Goal: Task Accomplishment & Management: Use online tool/utility

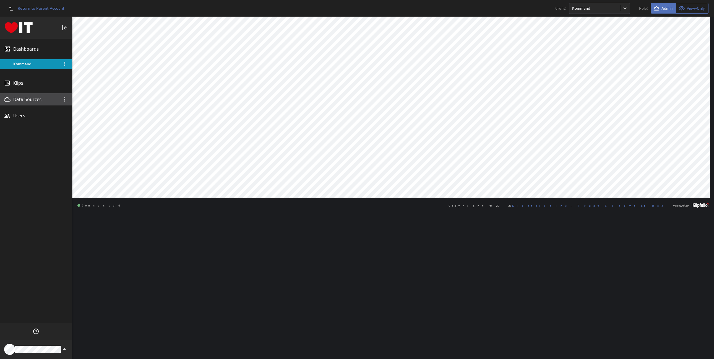
click at [32, 99] on div "Data Sources" at bounding box center [35, 99] width 45 height 6
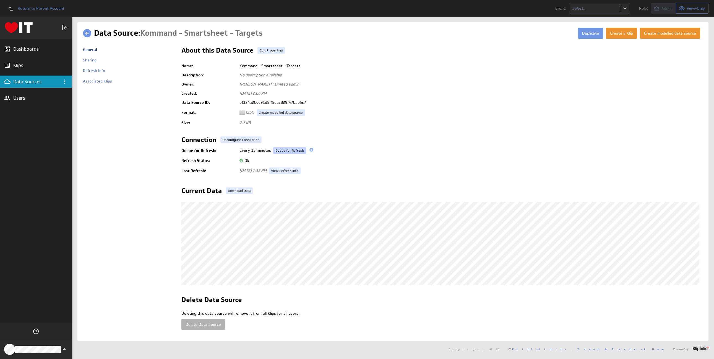
click at [293, 150] on link "Queue for Refresh" at bounding box center [289, 150] width 33 height 7
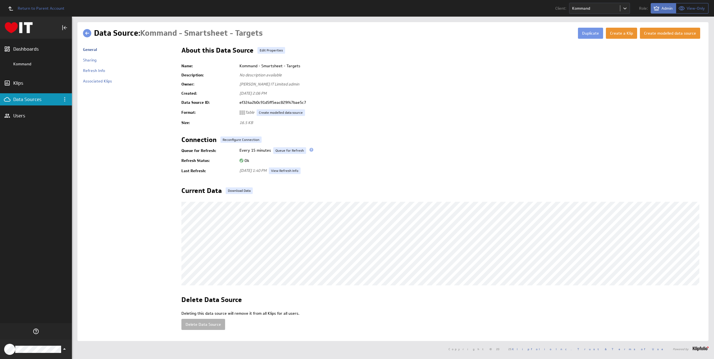
click at [87, 32] on link at bounding box center [87, 33] width 8 height 8
click at [89, 32] on link at bounding box center [87, 33] width 8 height 8
click at [585, 33] on button "Duplicate" at bounding box center [590, 33] width 25 height 11
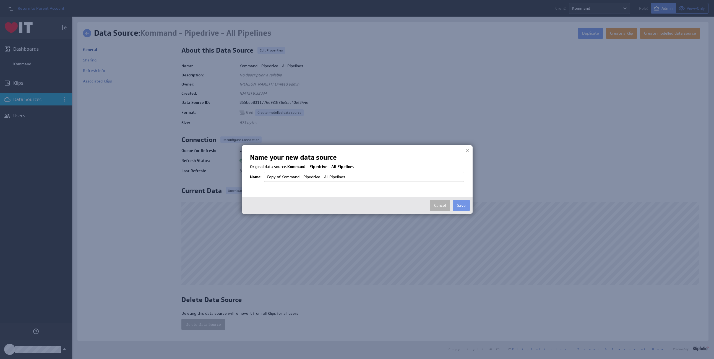
drag, startPoint x: 281, startPoint y: 175, endPoint x: 263, endPoint y: 175, distance: 18.8
click at [263, 175] on tr "Name: Copy of Kommand - Pipedrive - All Pipelines" at bounding box center [357, 176] width 214 height 13
drag, startPoint x: 309, startPoint y: 177, endPoint x: 348, endPoint y: 176, distance: 39.0
click at [348, 176] on input "Kommand - Pipedrive - All Pipelines" at bounding box center [364, 177] width 201 height 10
type input "Kommand - Pipedrive - MTD Won Deals"
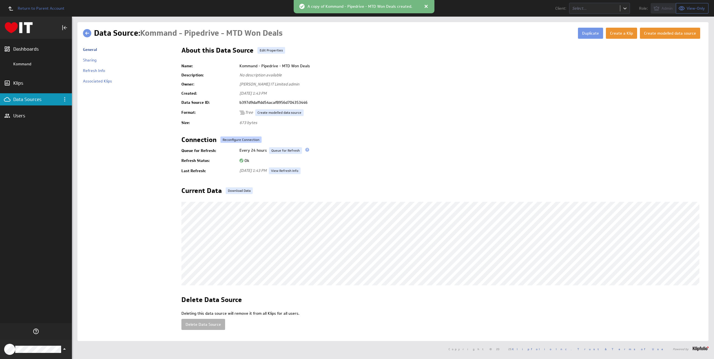
click at [235, 139] on link "Reconfigure Connection" at bounding box center [241, 139] width 41 height 7
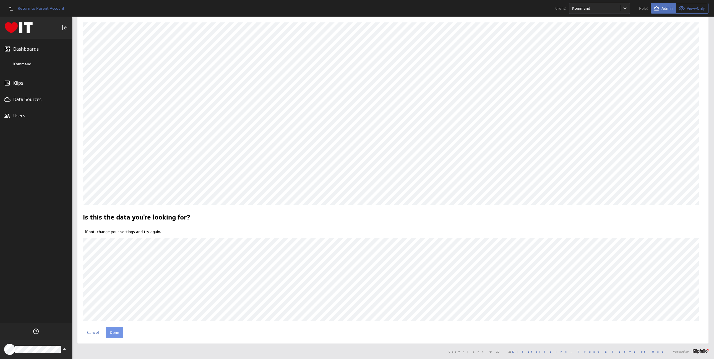
scroll to position [22, 0]
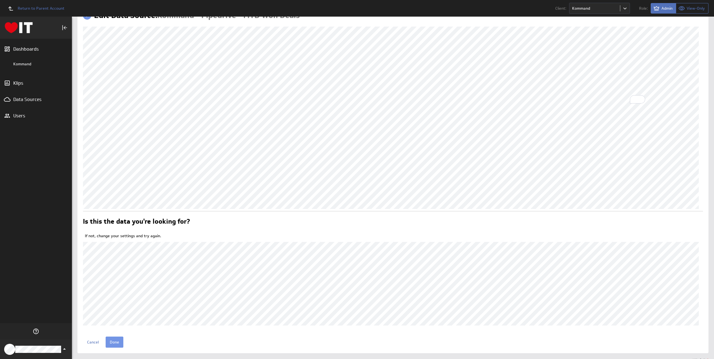
scroll to position [27, 0]
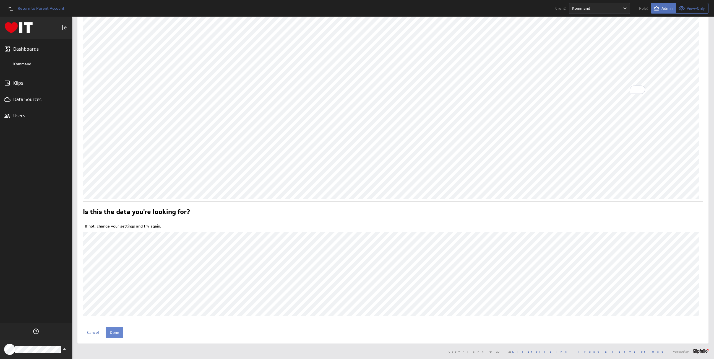
click at [111, 333] on input "Done" at bounding box center [115, 332] width 18 height 11
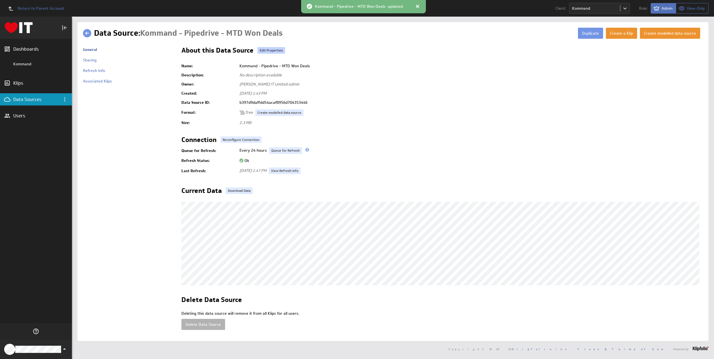
click at [275, 51] on link "Edit Properties" at bounding box center [272, 50] width 28 height 7
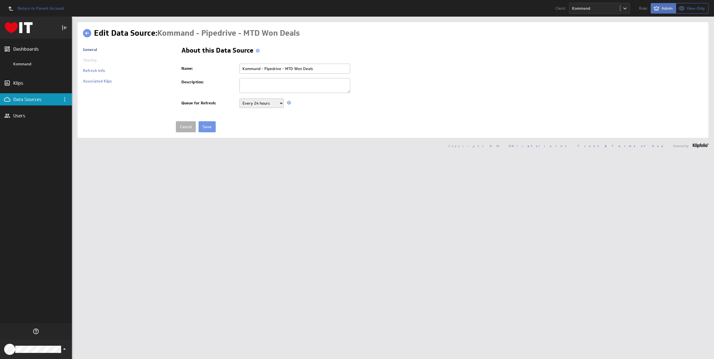
click at [293, 68] on input "Kommand - Pipedrive - MTD Won Deals" at bounding box center [295, 69] width 111 height 10
type input "Kommand - Pipedrive - Won Deals"
click at [262, 102] on select "Never Every minute Every 5 minutes Every 15 minutes Every 30 minutes Every hour…" at bounding box center [262, 103] width 44 height 9
select select "900"
click at [240, 99] on select "Never Every minute Every 5 minutes Every 15 minutes Every 30 minutes Every hour…" at bounding box center [262, 103] width 44 height 9
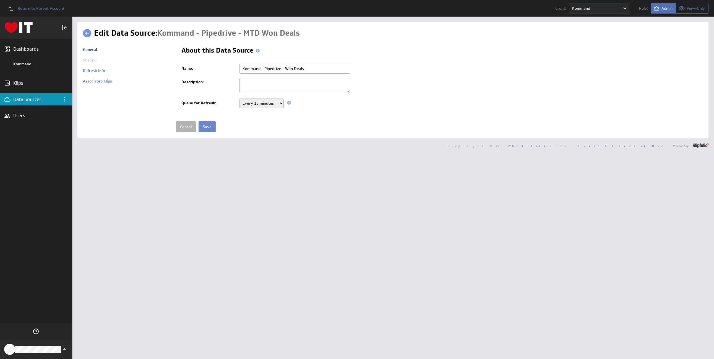
click at [209, 126] on input "Save" at bounding box center [207, 126] width 17 height 11
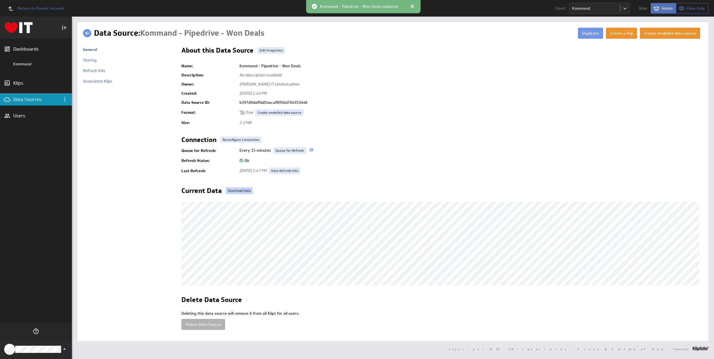
click at [237, 190] on link "Download Data" at bounding box center [239, 190] width 27 height 7
click at [591, 34] on button "Duplicate" at bounding box center [590, 33] width 25 height 11
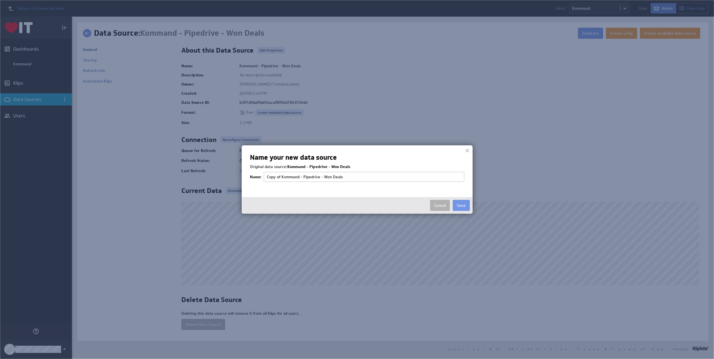
drag, startPoint x: 281, startPoint y: 176, endPoint x: 248, endPoint y: 177, distance: 32.4
click at [248, 177] on div "Name your new data source Original data source: Kommand - Pipedrive - Won Deals…" at bounding box center [357, 179] width 231 height 68
drag, startPoint x: 309, startPoint y: 175, endPoint x: 357, endPoint y: 178, distance: 47.6
click at [357, 178] on input "Kommand - Pipedrive - Won Deals" at bounding box center [364, 177] width 201 height 10
type input "Kommand - Pipedrive - Calls"
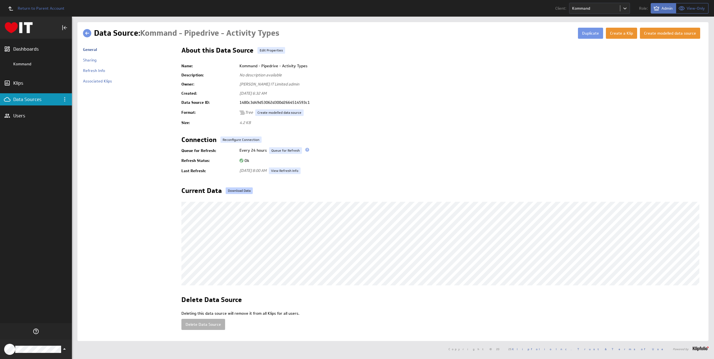
click at [243, 190] on link "Download Data" at bounding box center [239, 190] width 27 height 7
click at [241, 141] on link "Reconfigure Connection" at bounding box center [241, 139] width 41 height 7
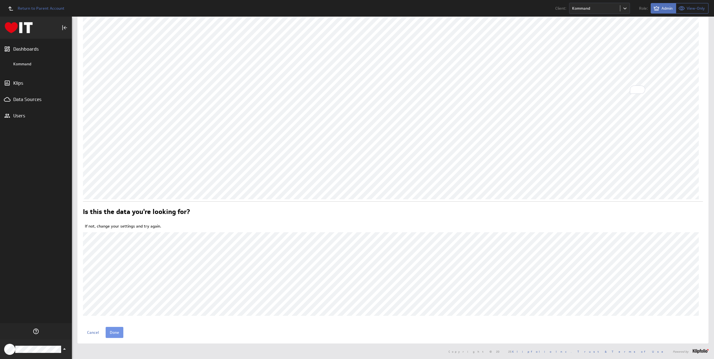
scroll to position [22, 0]
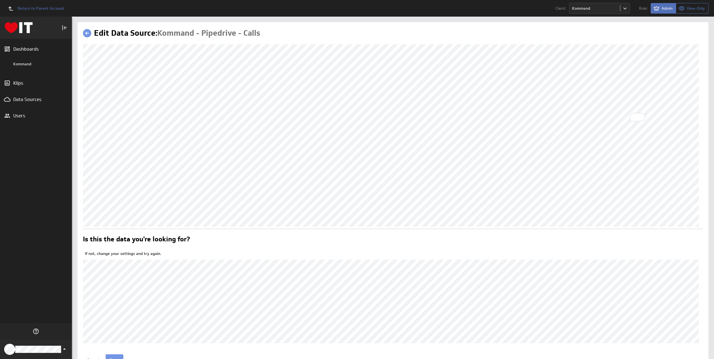
scroll to position [27, 0]
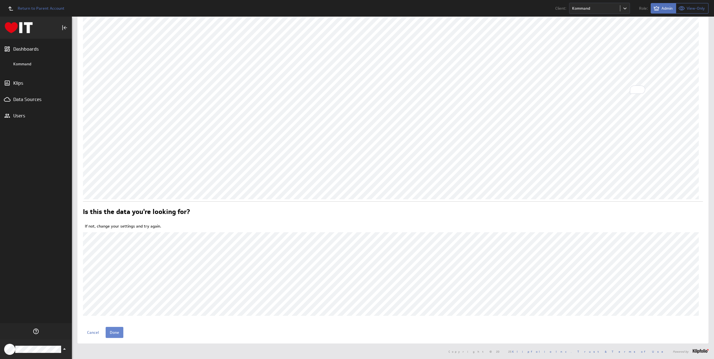
click at [114, 332] on input "Done" at bounding box center [115, 332] width 18 height 11
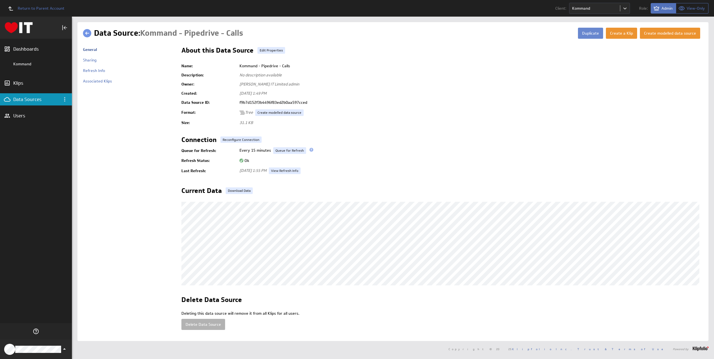
click at [590, 31] on button "Duplicate" at bounding box center [590, 33] width 25 height 11
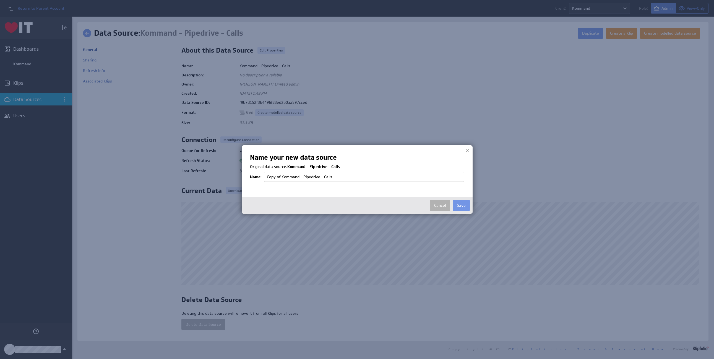
drag, startPoint x: 281, startPoint y: 176, endPoint x: 250, endPoint y: 178, distance: 31.3
click at [250, 178] on tr "Name: Copy of Kommand - Pipedrive - Calls" at bounding box center [357, 176] width 214 height 13
click at [313, 176] on input "Kommand - Pipedrive - Calls" at bounding box center [364, 177] width 201 height 10
type input "Kommand - Pipedrive - F2F Visits"
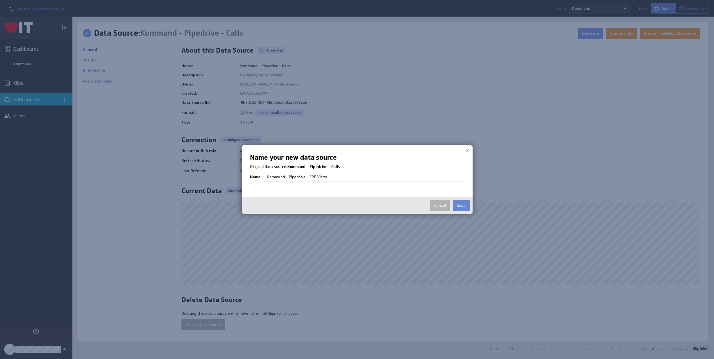
click at [462, 205] on button "Save" at bounding box center [461, 205] width 17 height 11
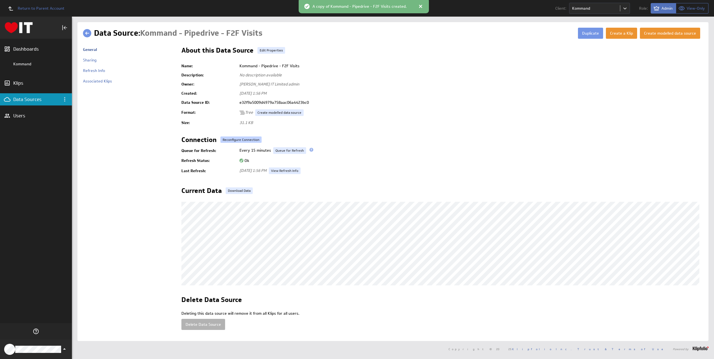
click at [232, 139] on link "Reconfigure Connection" at bounding box center [241, 139] width 41 height 7
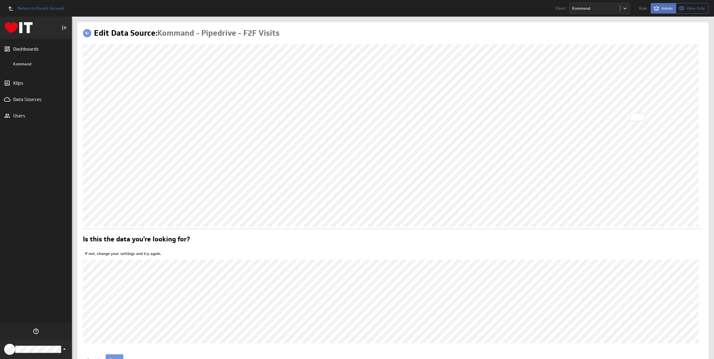
scroll to position [27, 0]
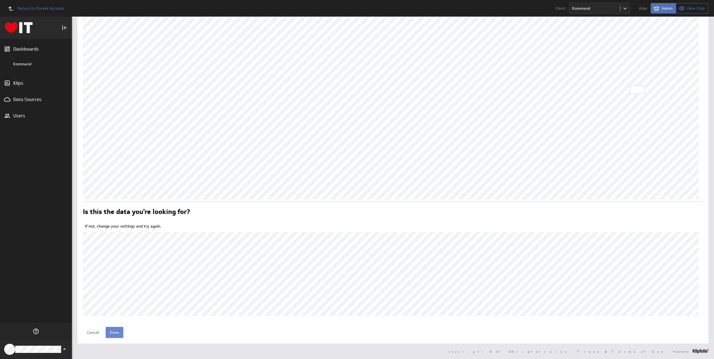
click at [112, 330] on input "Done" at bounding box center [115, 332] width 18 height 11
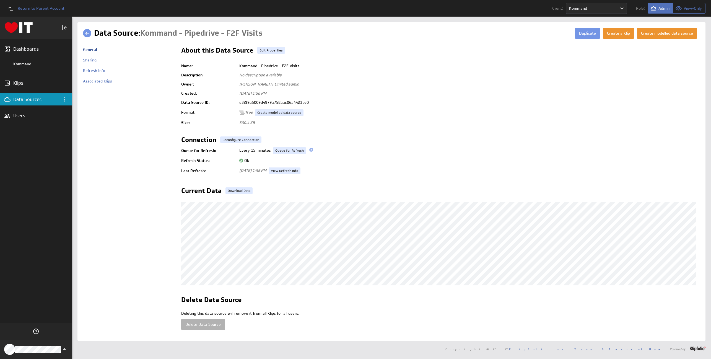
click at [89, 34] on link at bounding box center [87, 33] width 8 height 8
click at [579, 33] on button "Duplicate" at bounding box center [587, 33] width 25 height 11
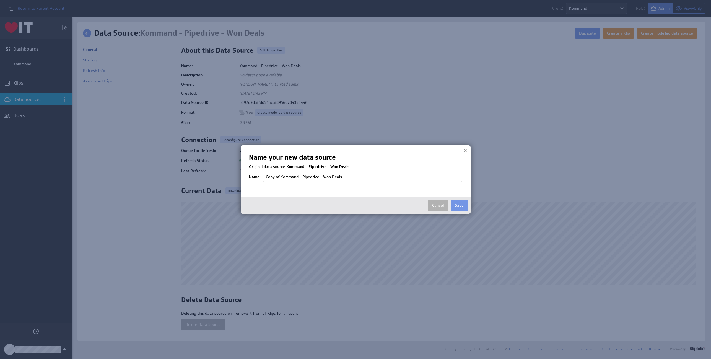
drag, startPoint x: 280, startPoint y: 176, endPoint x: 244, endPoint y: 176, distance: 35.7
click at [244, 176] on div "Name your new data source Original data source: Kommand - Pipedrive - Won Deals…" at bounding box center [356, 179] width 230 height 68
click at [312, 177] on input "Kommand - Pipedrive - Won Deals" at bounding box center [362, 177] width 199 height 10
type input "Kommand - Pipedrive - New Deals"
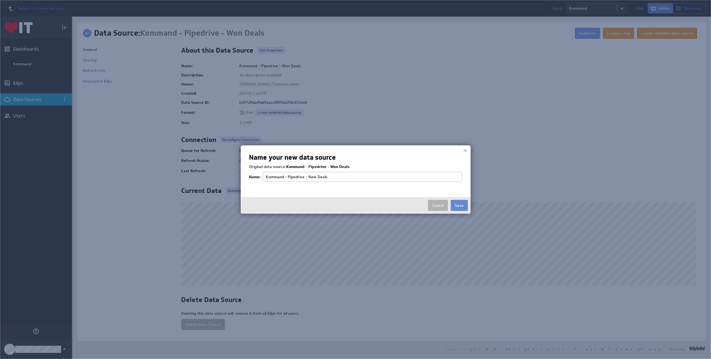
click at [458, 204] on button "Save" at bounding box center [459, 205] width 17 height 11
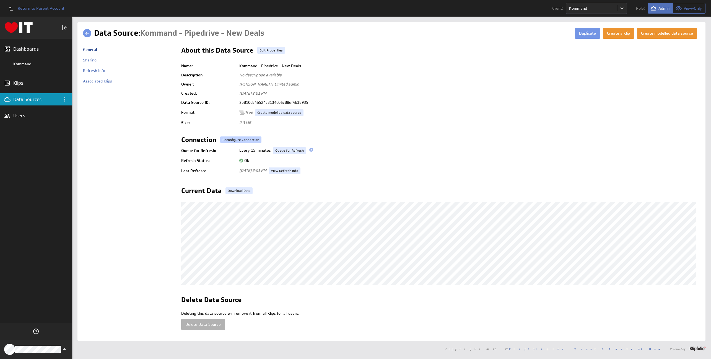
click at [243, 138] on link "Reconfigure Connection" at bounding box center [240, 139] width 41 height 7
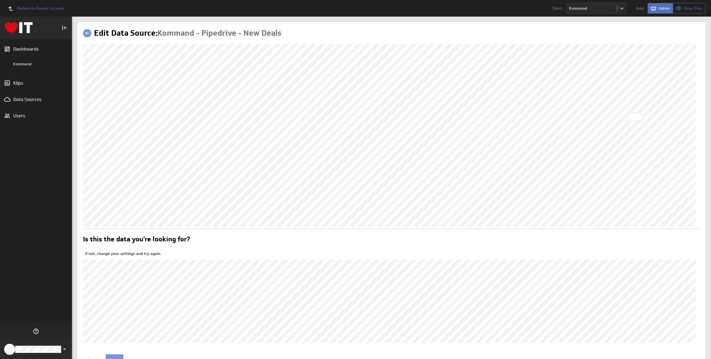
scroll to position [27, 0]
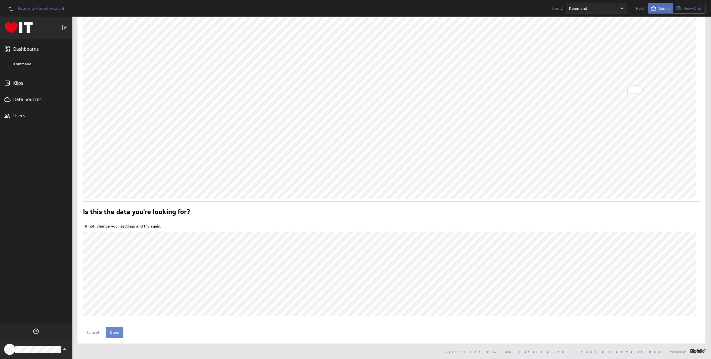
click at [115, 331] on input "Done" at bounding box center [115, 332] width 18 height 11
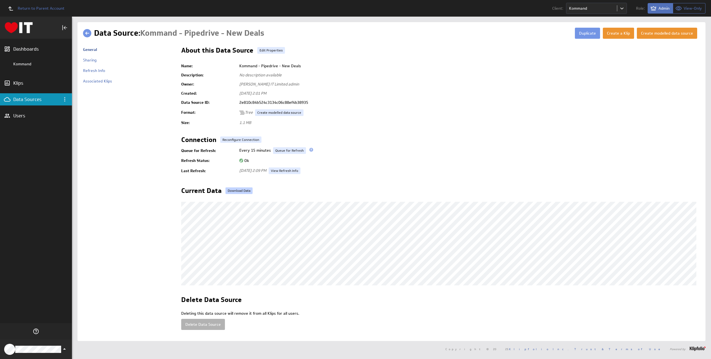
click at [240, 190] on link "Download Data" at bounding box center [239, 190] width 27 height 7
click at [12, 84] on div "Klips" at bounding box center [36, 83] width 72 height 12
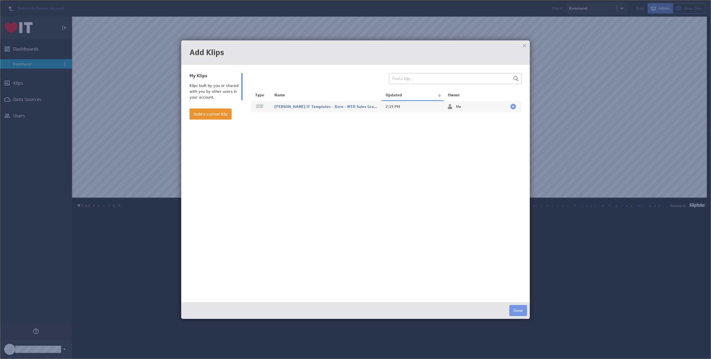
select select "all"
click at [513, 106] on div at bounding box center [514, 107] width 6 height 6
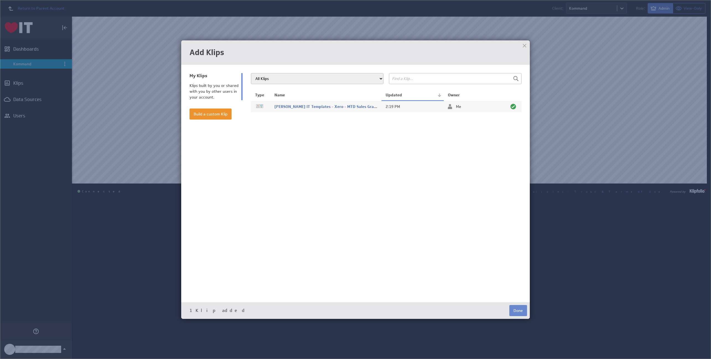
click at [514, 308] on button "Done" at bounding box center [518, 310] width 18 height 11
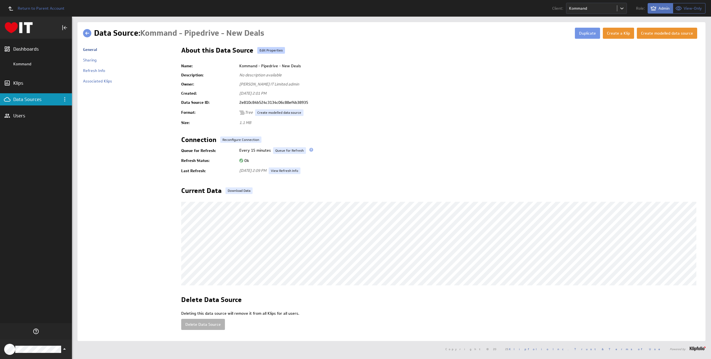
click at [270, 49] on link "Edit Properties" at bounding box center [271, 50] width 28 height 7
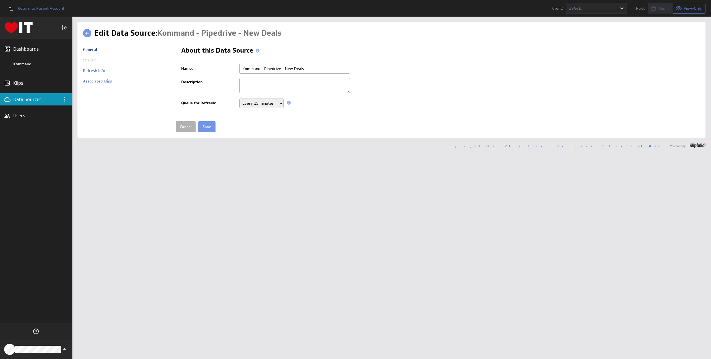
click at [268, 85] on textarea at bounding box center [294, 85] width 111 height 15
type textarea "Uses Pipedrive API V2"
click at [209, 127] on input "Save" at bounding box center [206, 126] width 17 height 11
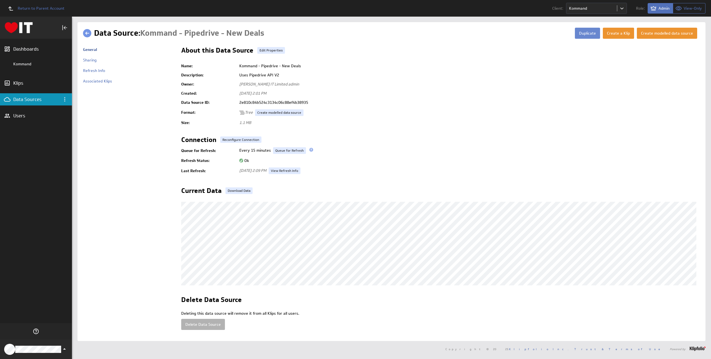
click at [589, 32] on button "Duplicate" at bounding box center [587, 33] width 25 height 11
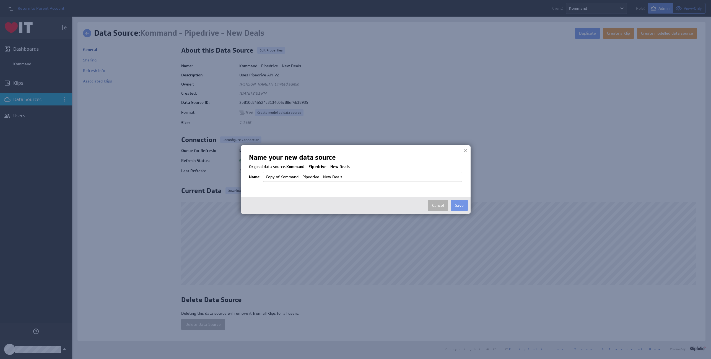
drag, startPoint x: 280, startPoint y: 176, endPoint x: 256, endPoint y: 174, distance: 23.8
click at [256, 174] on tr "Name: Copy of Kommand - Pipedrive - New Deals" at bounding box center [355, 176] width 213 height 13
type input "Kommand - Pipedrive - New Deals"
click at [328, 179] on input "Kommand - Pipedrive - New Deals" at bounding box center [362, 177] width 199 height 10
drag, startPoint x: 307, startPoint y: 175, endPoint x: 347, endPoint y: 177, distance: 39.9
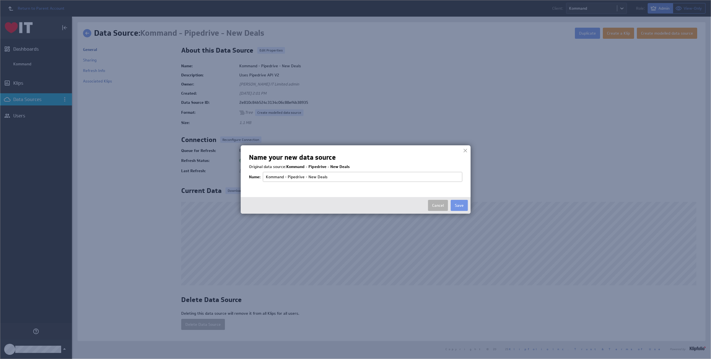
click at [347, 177] on input "Kommand - Pipedrive - New Deals" at bounding box center [362, 177] width 199 height 10
type input "Kommand - Pipedrive - Overdue Activities"
click at [455, 204] on button "Save" at bounding box center [459, 205] width 17 height 11
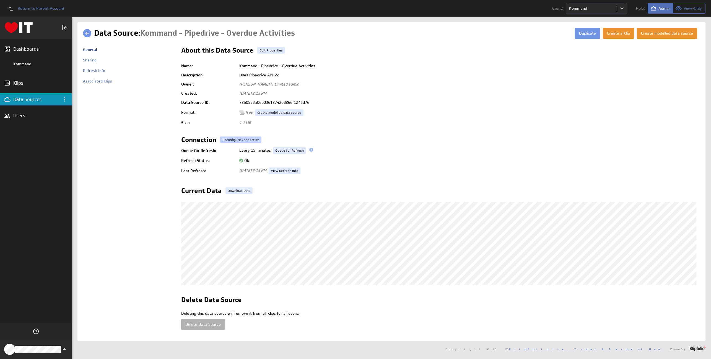
click at [234, 139] on link "Reconfigure Connection" at bounding box center [240, 139] width 41 height 7
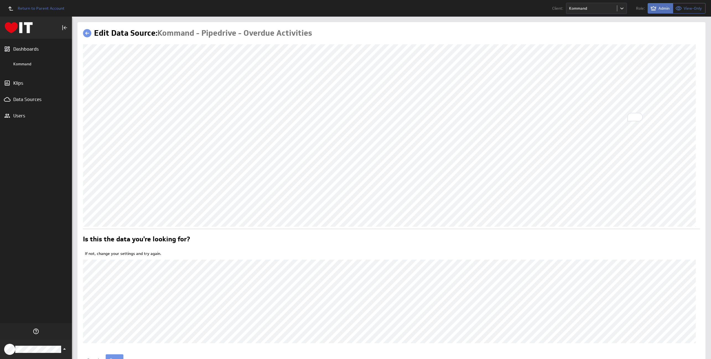
scroll to position [27, 0]
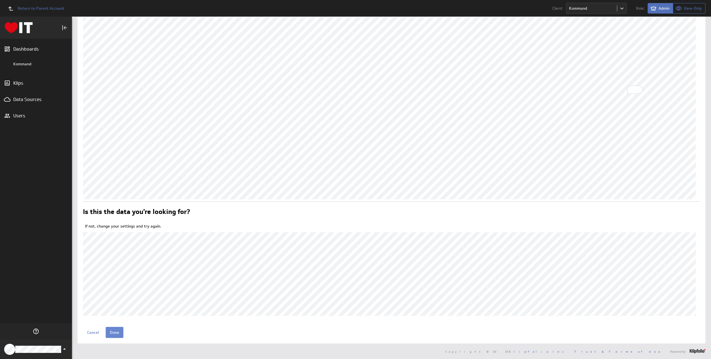
click at [115, 331] on input "Done" at bounding box center [115, 332] width 18 height 11
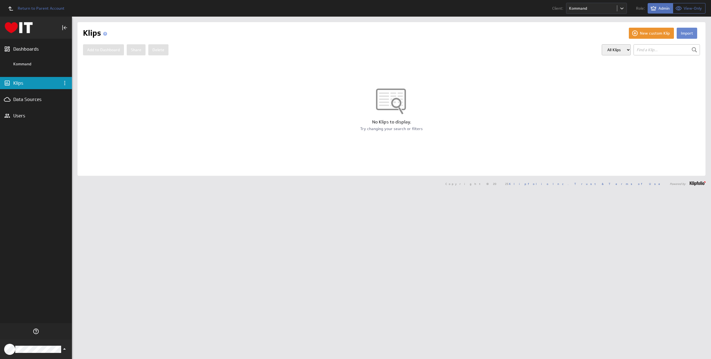
click at [685, 32] on button "Import" at bounding box center [687, 33] width 20 height 11
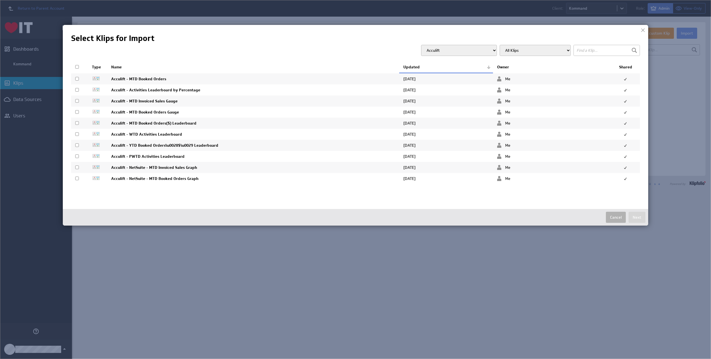
click at [463, 53] on select "Acculift Accuquip Active Healthcare Advance Build Aero Healthcare AFM Group All…" at bounding box center [459, 50] width 76 height 11
select select "3889193e937cc93f420c48d286482334"
click at [432, 45] on select "Acculift Accuquip Active Healthcare Advance Build Aero Healthcare AFM Group All…" at bounding box center [459, 50] width 76 height 11
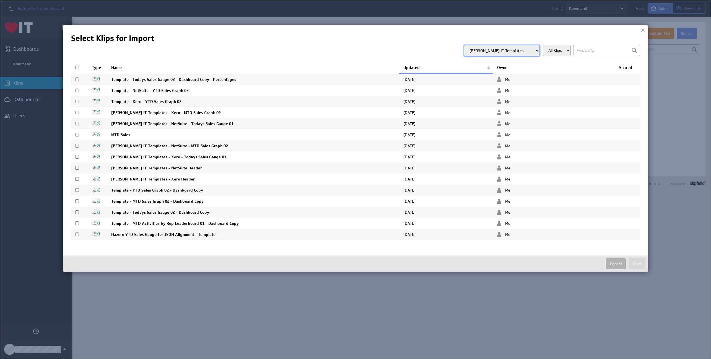
click at [603, 51] on input "text" at bounding box center [607, 50] width 66 height 11
type input "xero"
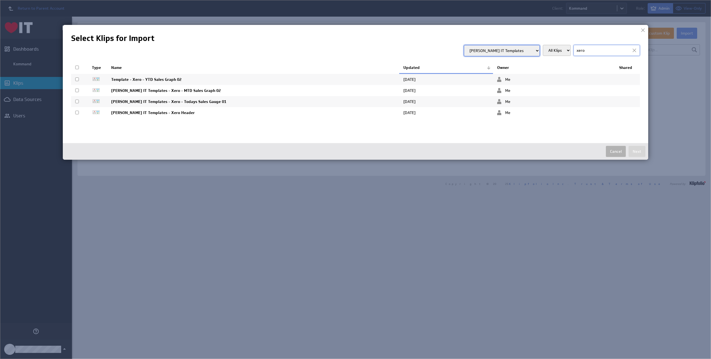
click at [77, 90] on input "checkbox" at bounding box center [77, 91] width 4 height 4
checkbox input "true"
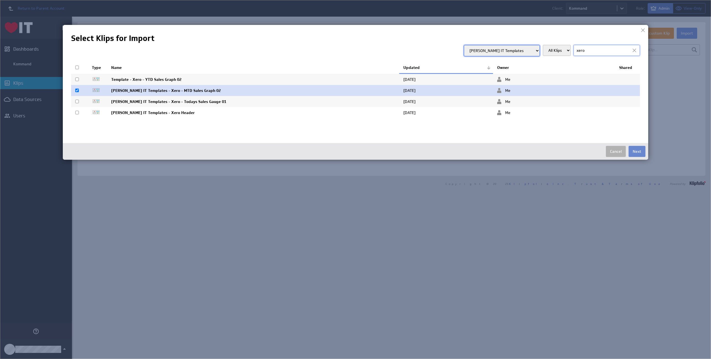
click at [638, 150] on button "Next" at bounding box center [637, 151] width 17 height 11
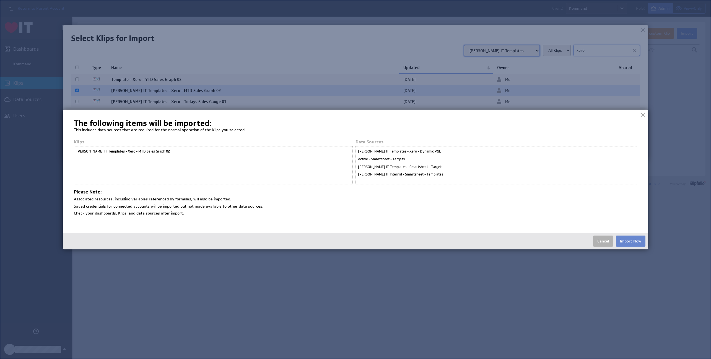
click at [627, 240] on button "Import Now" at bounding box center [631, 240] width 30 height 11
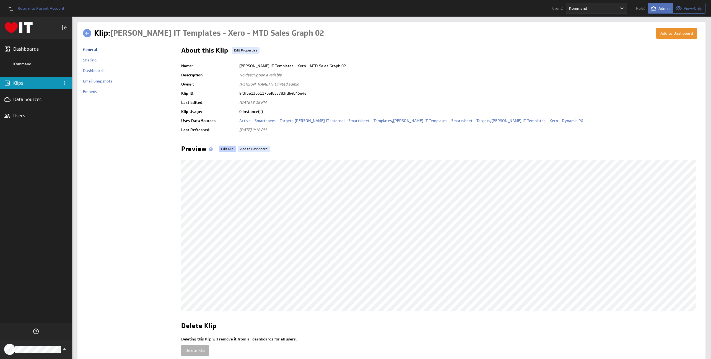
click at [227, 149] on link "Edit Klip" at bounding box center [227, 149] width 17 height 7
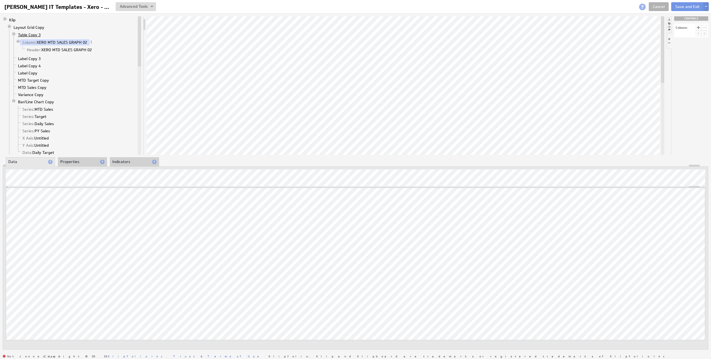
click at [33, 33] on link "Table Copy 3" at bounding box center [29, 35] width 27 height 6
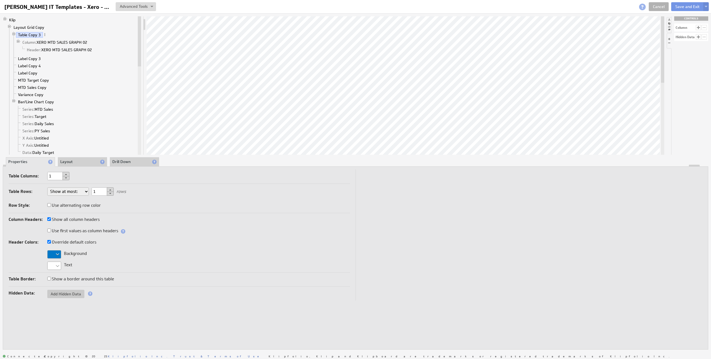
click at [55, 255] on div at bounding box center [54, 254] width 14 height 8
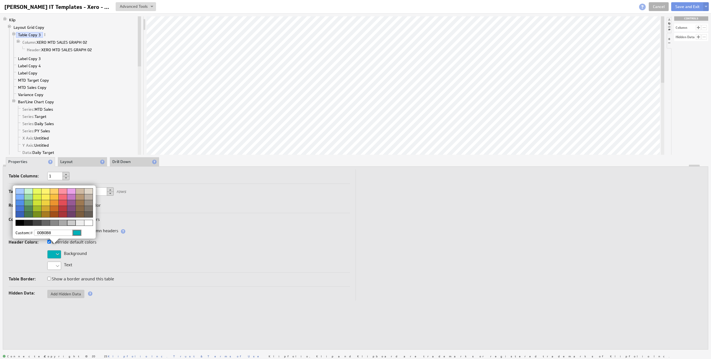
type input "00B0B8"
click at [79, 232] on div at bounding box center [76, 233] width 9 height 6
click at [171, 121] on img at bounding box center [355, 179] width 711 height 359
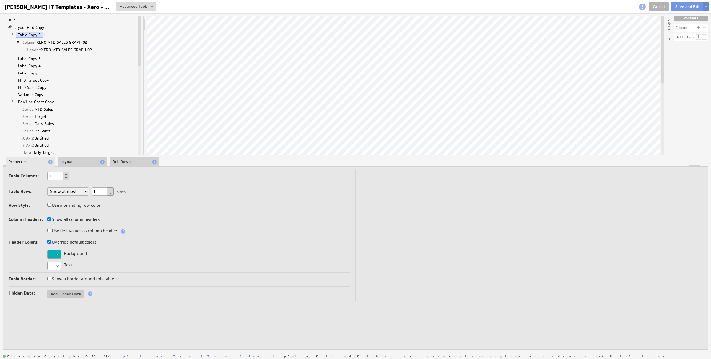
click at [708, 7] on button at bounding box center [706, 6] width 6 height 9
click at [633, 25] on td "Save" at bounding box center [652, 26] width 64 height 9
click at [659, 6] on link "Cancel" at bounding box center [659, 6] width 20 height 9
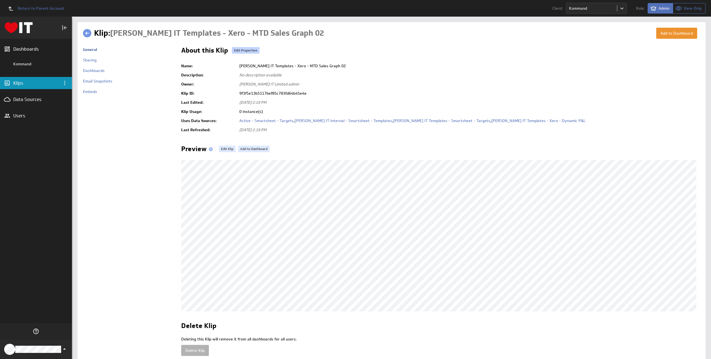
click at [247, 51] on link "Edit Properties" at bounding box center [246, 50] width 28 height 7
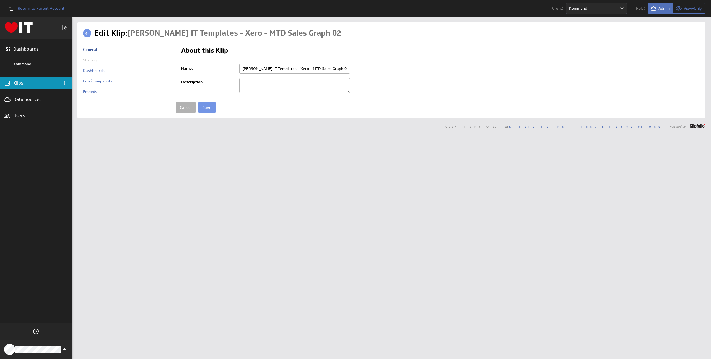
drag, startPoint x: 273, startPoint y: 68, endPoint x: 237, endPoint y: 67, distance: 36.0
click at [237, 67] on td "[PERSON_NAME] IT Templates - Xero - MTD Sales Graph 02" at bounding box center [469, 68] width 464 height 14
type input "Kommand - Xero - MTD Sales Invoiced"
click at [206, 110] on input "Save" at bounding box center [206, 107] width 17 height 11
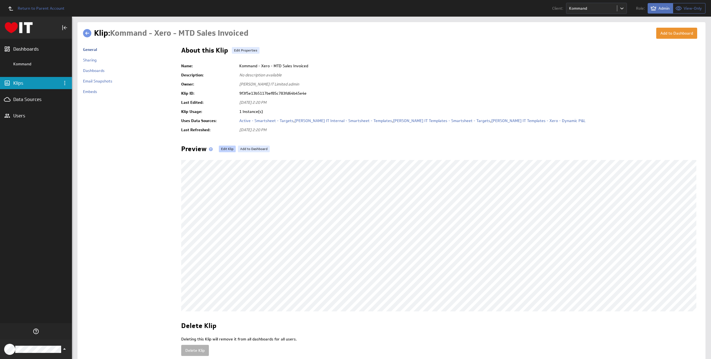
click at [230, 148] on link "Edit Klip" at bounding box center [227, 149] width 17 height 7
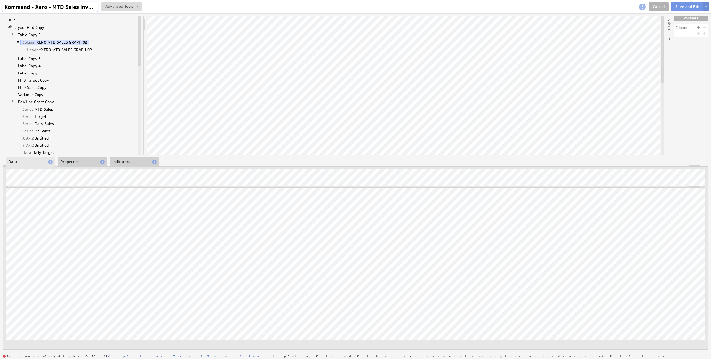
click at [43, 7] on input "Kommand - Xero - MTD Sales Invoiced" at bounding box center [50, 6] width 96 height 9
click at [46, 7] on input "Kommand - Xero - MTD Sales Invoiced" at bounding box center [50, 6] width 96 height 9
click at [81, 10] on input "Kommand - Pipedrive - New Deals" at bounding box center [46, 6] width 89 height 9
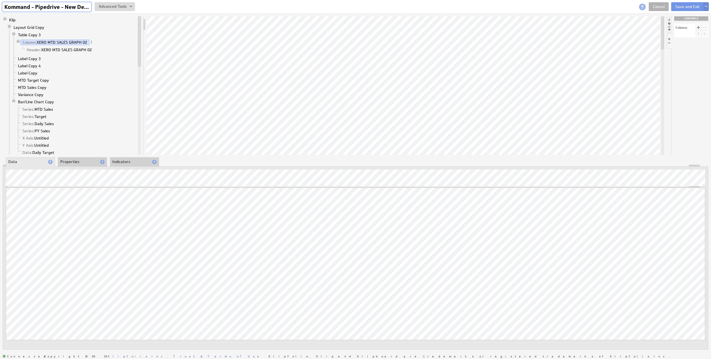
scroll to position [0, 2]
drag, startPoint x: 66, startPoint y: 7, endPoint x: 153, endPoint y: 7, distance: 87.4
click at [153, 7] on div "Kommand - Pipedrive - New Deals Kommand - Pipedrive - New Deals View Klip Sourc…" at bounding box center [355, 6] width 711 height 13
type input "Kommand - Pipedrive - Proposals"
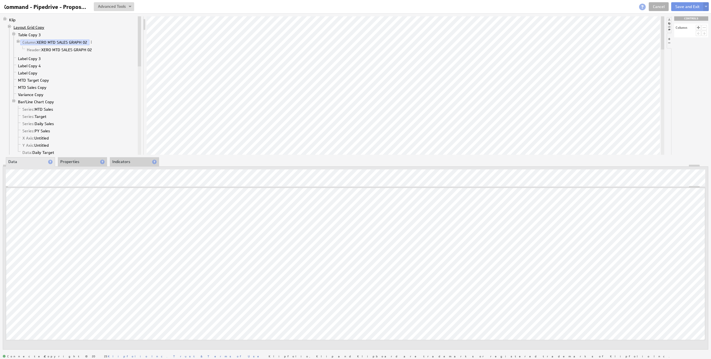
scroll to position [0, 0]
click at [30, 28] on link "Layout Grid Copy" at bounding box center [29, 28] width 35 height 6
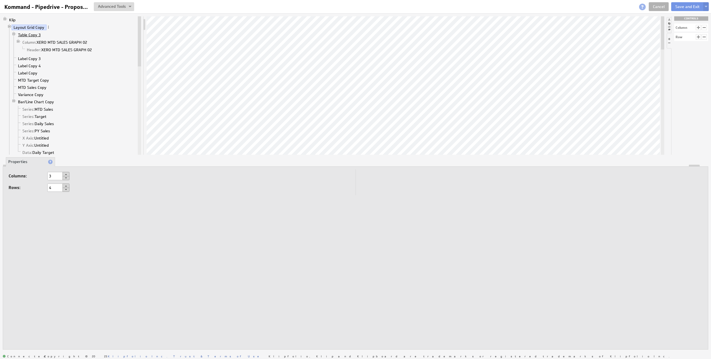
click at [30, 35] on link "Table Copy 3" at bounding box center [29, 35] width 27 height 6
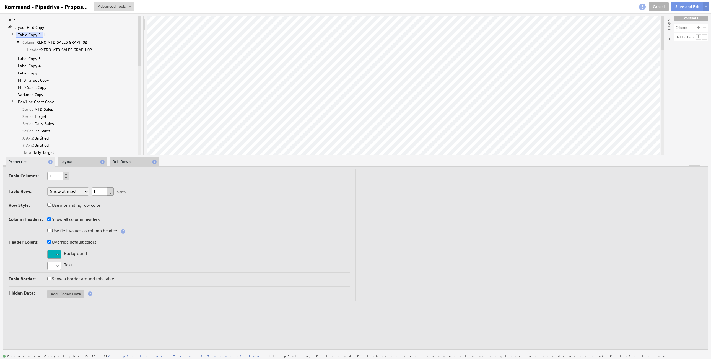
click at [73, 161] on li "Layout" at bounding box center [82, 161] width 49 height 9
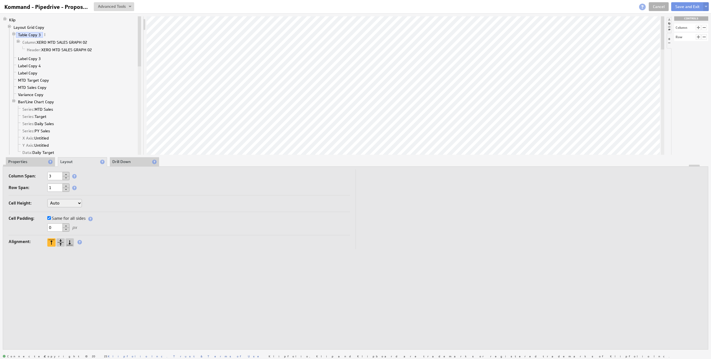
click at [62, 204] on select "Auto Custom..." at bounding box center [64, 203] width 35 height 8
select select "cust"
click at [96, 203] on input "text" at bounding box center [96, 203] width 22 height 8
type input "46"
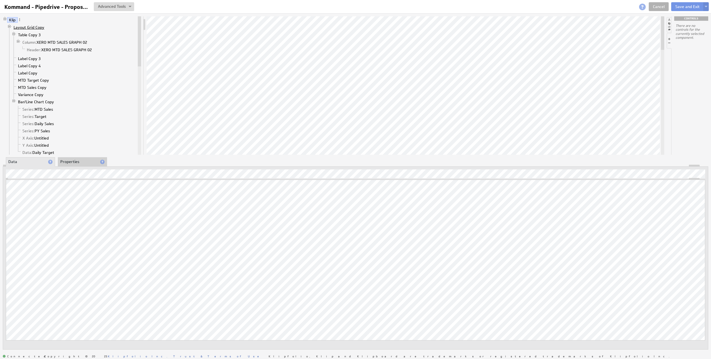
click at [33, 28] on link "Layout Grid Copy" at bounding box center [29, 28] width 35 height 6
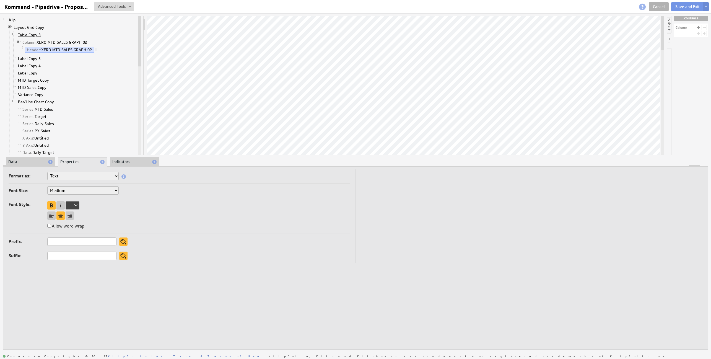
click at [26, 35] on link "Table Copy 3" at bounding box center [29, 35] width 27 height 6
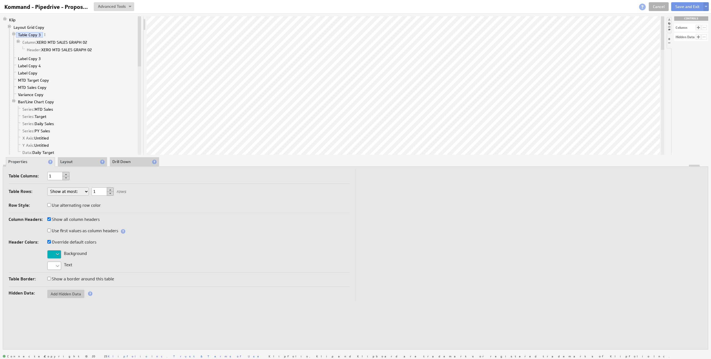
click at [68, 160] on li "Layout" at bounding box center [82, 161] width 49 height 9
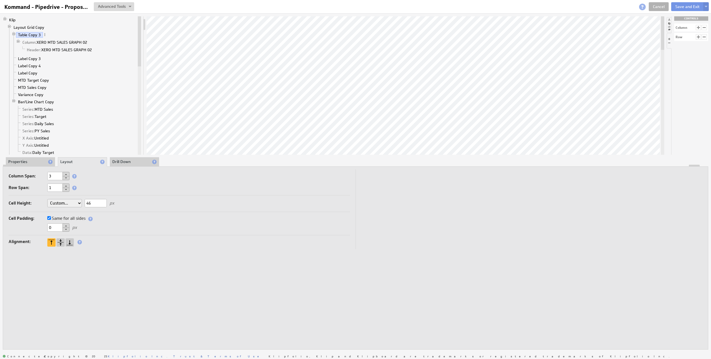
click at [95, 202] on input "46" at bounding box center [96, 203] width 22 height 8
type input "46"
click at [70, 44] on link "Column: XERO MTD SALES GRAPH 02" at bounding box center [54, 43] width 69 height 6
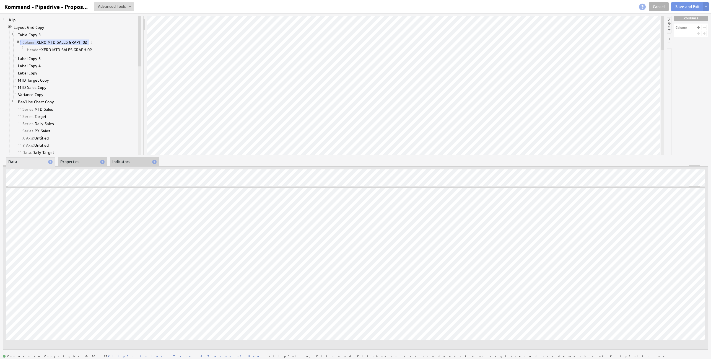
click at [75, 160] on li "Properties" at bounding box center [82, 161] width 49 height 9
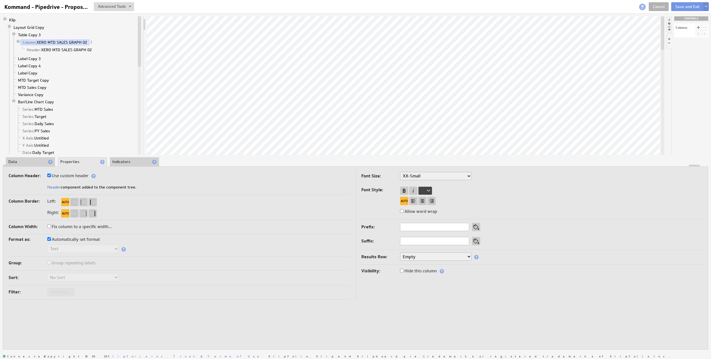
click at [75, 177] on label "Use custom header" at bounding box center [67, 176] width 41 height 8
click at [51, 177] on input "Use custom header" at bounding box center [49, 175] width 4 height 4
checkbox input "false"
drag, startPoint x: 111, startPoint y: 185, endPoint x: 18, endPoint y: 184, distance: 92.7
click at [18, 184] on div "XERO MTD SALES GRAPH 02" at bounding box center [179, 187] width 341 height 9
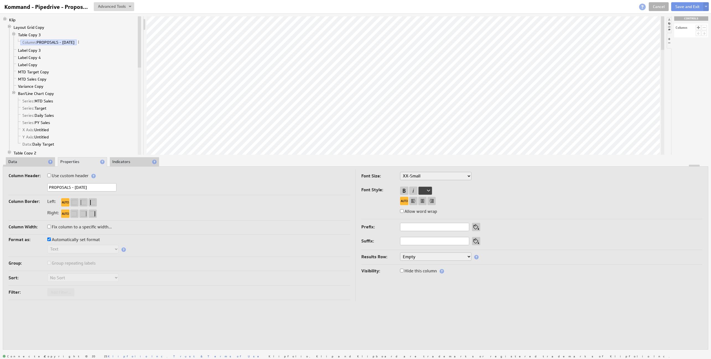
type input "PROPOSALS - TODAY"
click at [79, 177] on label "Use custom header" at bounding box center [67, 176] width 41 height 8
click at [51, 177] on input "Use custom header" at bounding box center [49, 175] width 4 height 4
checkbox input "true"
click at [45, 48] on link "Header: PROPOSALS - TODAY" at bounding box center [53, 50] width 56 height 6
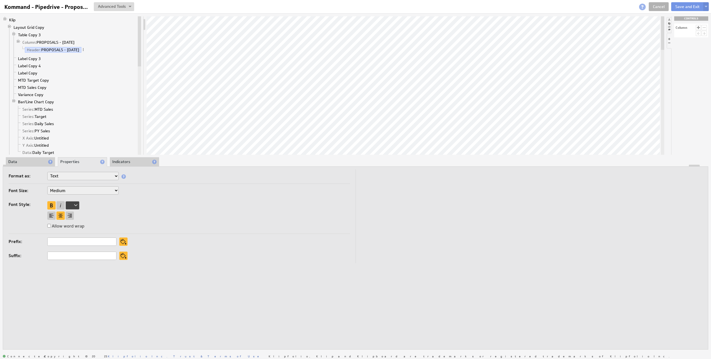
click at [32, 160] on li "Data" at bounding box center [30, 161] width 49 height 9
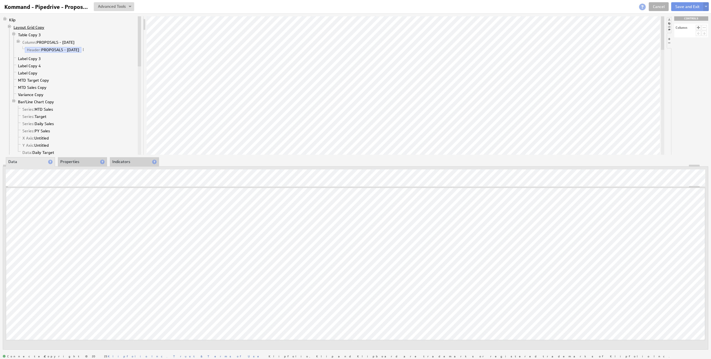
click at [27, 28] on link "Layout Grid Copy" at bounding box center [29, 28] width 35 height 6
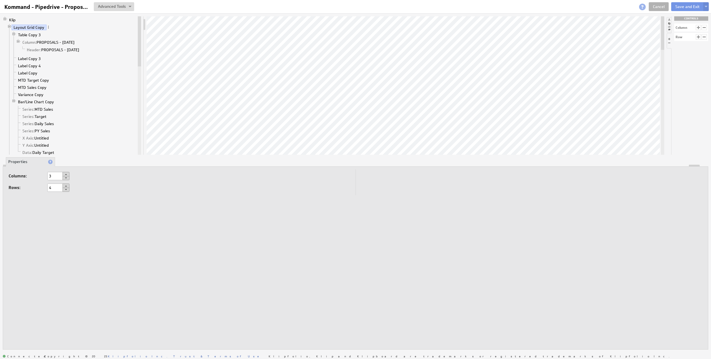
click at [67, 178] on button at bounding box center [66, 178] width 7 height 4
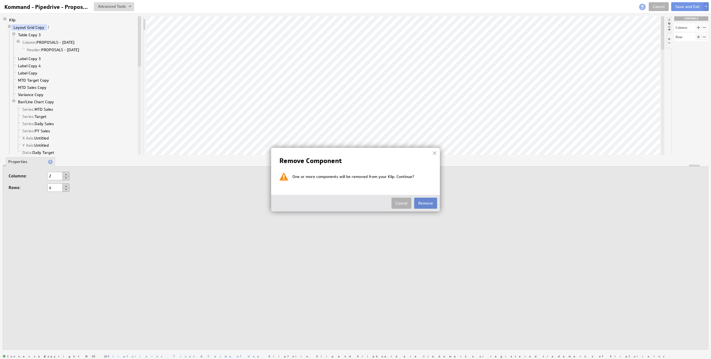
click at [427, 204] on button "Remove" at bounding box center [425, 203] width 23 height 11
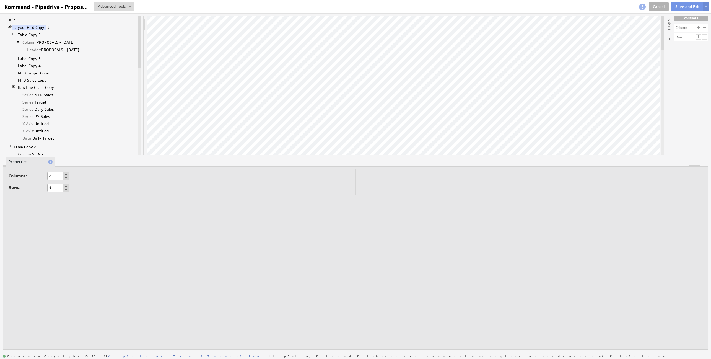
click at [66, 178] on button at bounding box center [66, 178] width 7 height 4
type input "1"
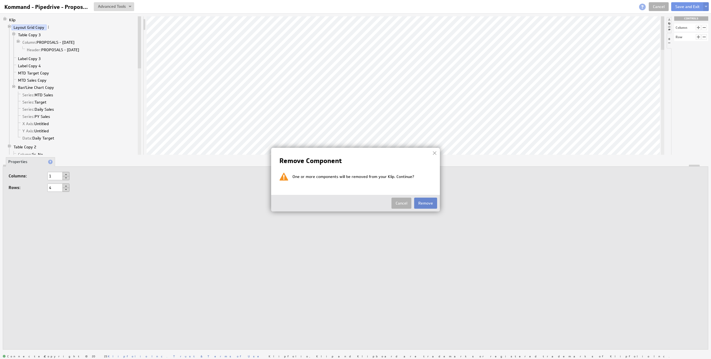
click at [426, 206] on button "Remove" at bounding box center [425, 203] width 23 height 11
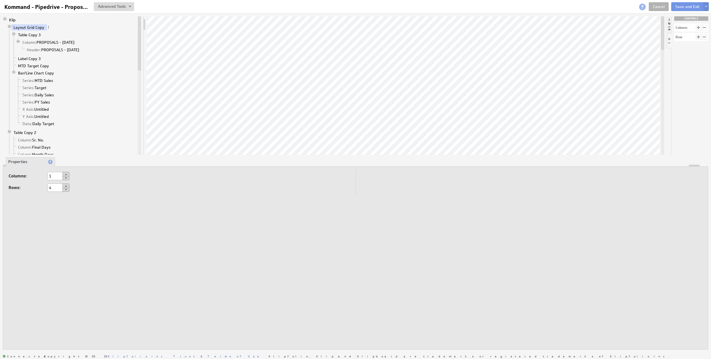
click at [65, 190] on button at bounding box center [66, 190] width 7 height 4
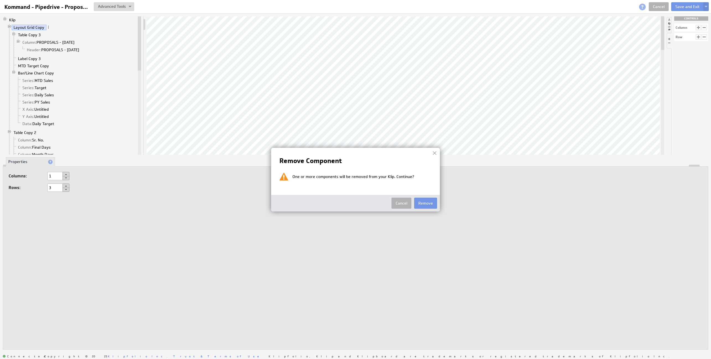
click at [427, 201] on button "Remove" at bounding box center [425, 203] width 23 height 11
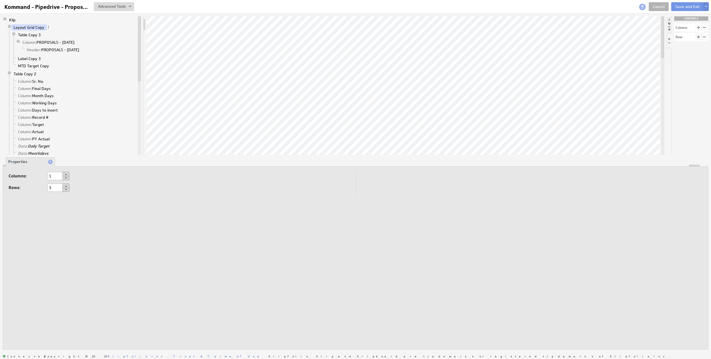
click at [66, 189] on button at bounding box center [66, 190] width 7 height 4
type input "2"
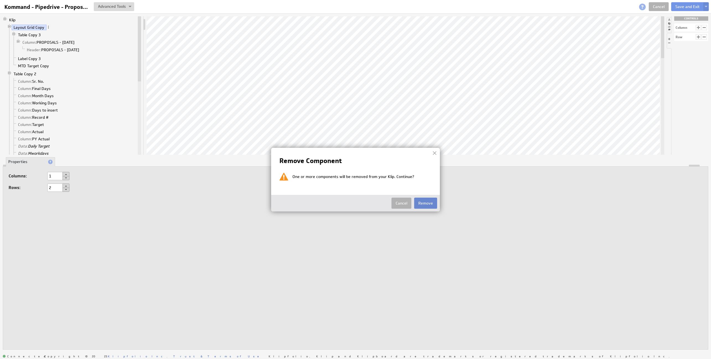
click at [426, 205] on button "Remove" at bounding box center [425, 203] width 23 height 11
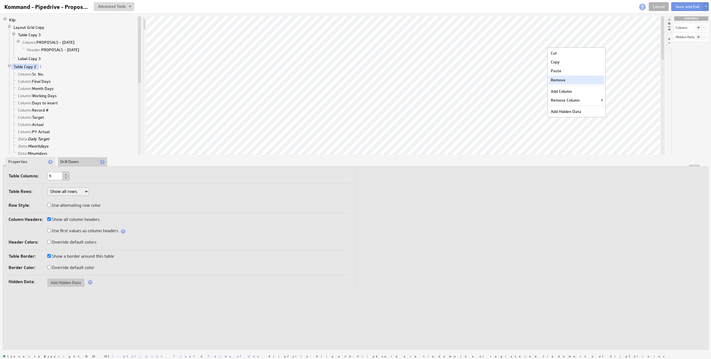
click at [565, 81] on div "Remove" at bounding box center [576, 80] width 55 height 9
click at [565, 77] on div "Remove" at bounding box center [577, 79] width 55 height 9
click at [568, 82] on div "Remove" at bounding box center [578, 83] width 55 height 9
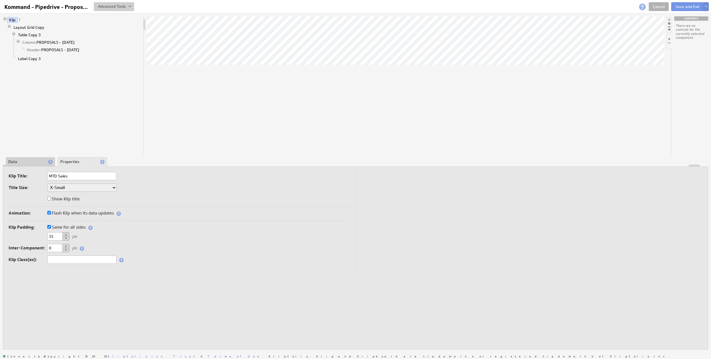
click at [108, 7] on button at bounding box center [114, 6] width 40 height 9
click at [108, 33] on td "Manage Variables..." at bounding box center [95, 35] width 46 height 9
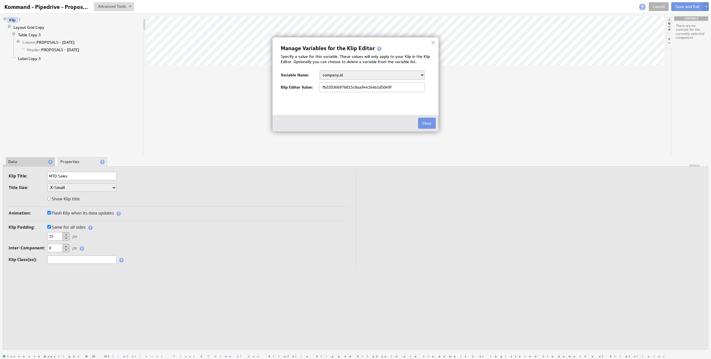
click at [388, 77] on select "company.id company.name parameter user.emailAddress user.firstName user.isAdmin…" at bounding box center [372, 74] width 105 height 9
select select "parameter"
click at [320, 70] on select "company.id company.name parameter user.emailAddress user.firstName user.isAdmin…" at bounding box center [372, 74] width 105 height 9
click at [401, 98] on button "Delete this variable" at bounding box center [407, 98] width 34 height 6
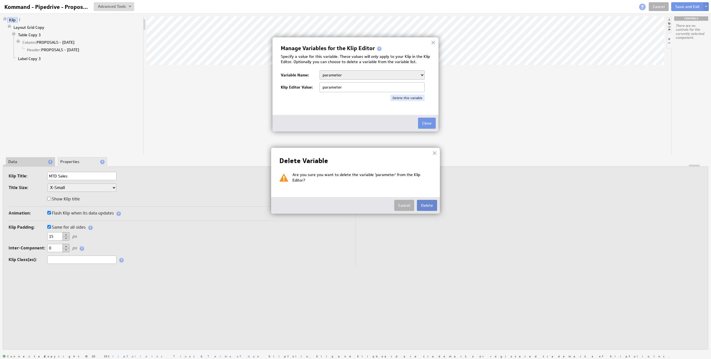
click at [425, 203] on button "Delete" at bounding box center [427, 205] width 20 height 11
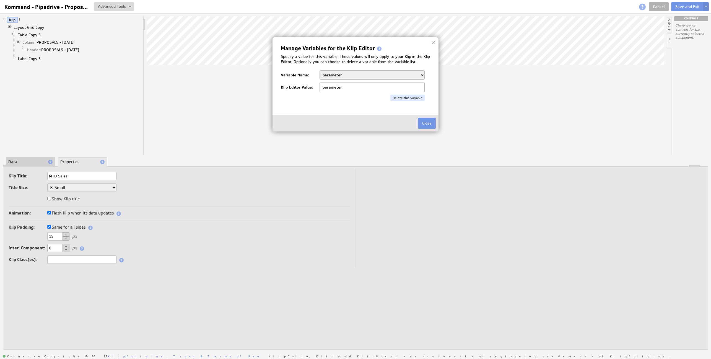
type input "fb22036697b815c8aa944164b1d5049f"
click at [419, 75] on select "company.id company.name user.emailAddress user.firstName user.isAdmin user.last…" at bounding box center [372, 74] width 105 height 9
select select "admin"
click at [320, 70] on select "company.id company.name user.emailAddress user.firstName user.isAdmin user.last…" at bounding box center [372, 74] width 105 height 9
type input "admin"
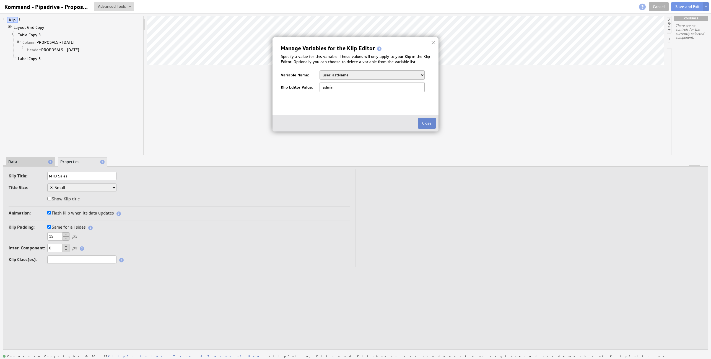
click at [426, 123] on button "Close" at bounding box center [427, 123] width 18 height 11
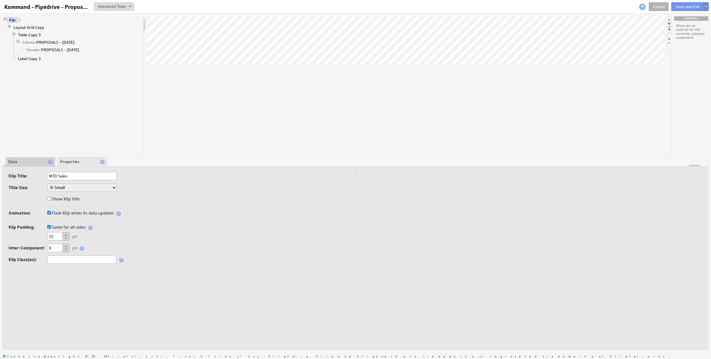
click at [669, 19] on li at bounding box center [669, 24] width 4 height 15
drag, startPoint x: 690, startPoint y: 50, endPoint x: 428, endPoint y: 90, distance: 264.5
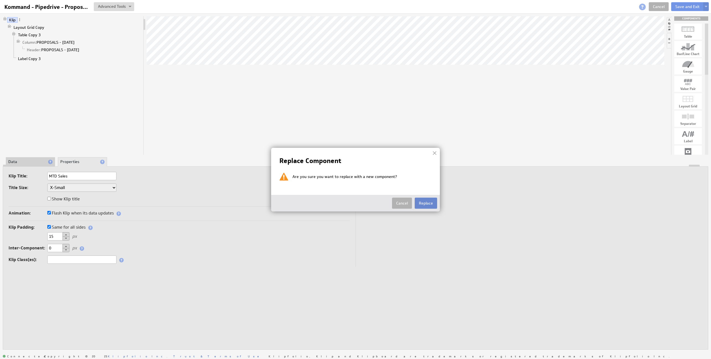
click at [422, 203] on button "Replace" at bounding box center [426, 203] width 22 height 11
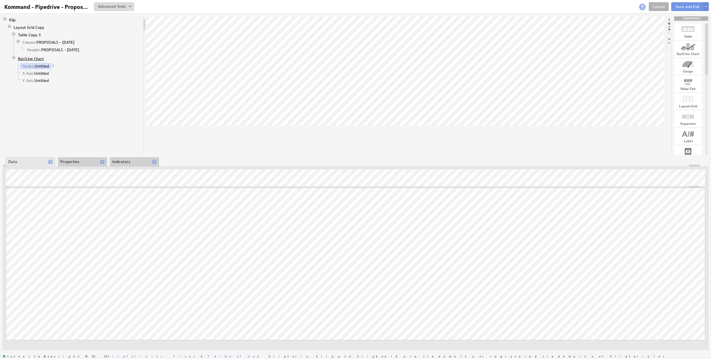
click at [33, 59] on link "Bar/Line Chart" at bounding box center [31, 59] width 30 height 6
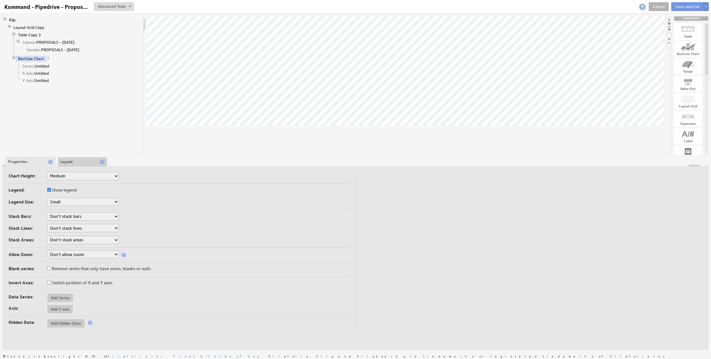
click at [71, 160] on li "Layout" at bounding box center [82, 161] width 49 height 9
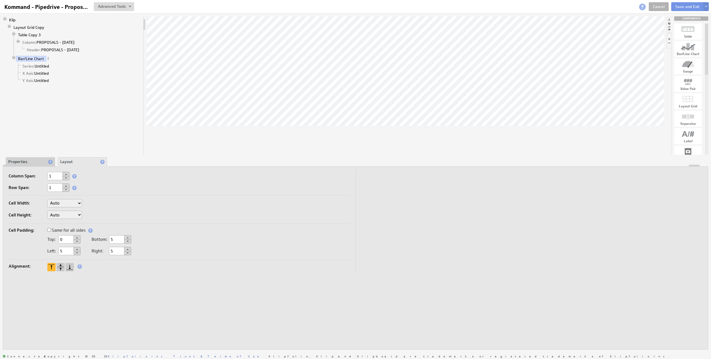
click at [63, 230] on label "Same for all sides" at bounding box center [66, 230] width 38 height 8
click at [51, 230] on input "Same for all sides" at bounding box center [49, 230] width 4 height 4
drag, startPoint x: 57, startPoint y: 237, endPoint x: 30, endPoint y: 238, distance: 26.6
click at [30, 238] on div "0 px" at bounding box center [179, 239] width 341 height 9
type input "5"
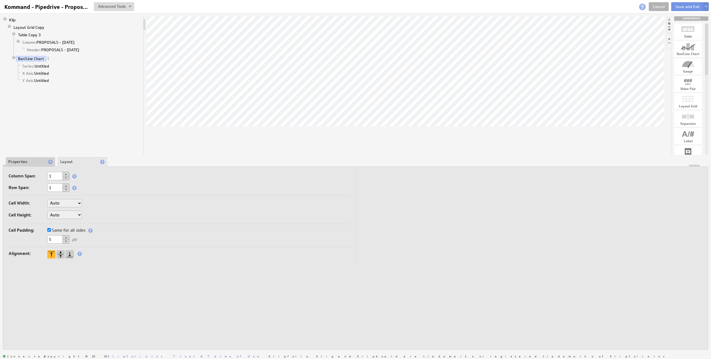
click at [28, 163] on li "Properties" at bounding box center [30, 161] width 49 height 9
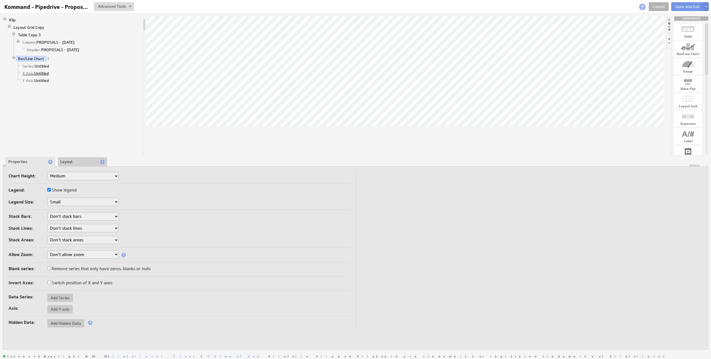
click at [35, 72] on link "X Axis: Untitled" at bounding box center [35, 74] width 30 height 6
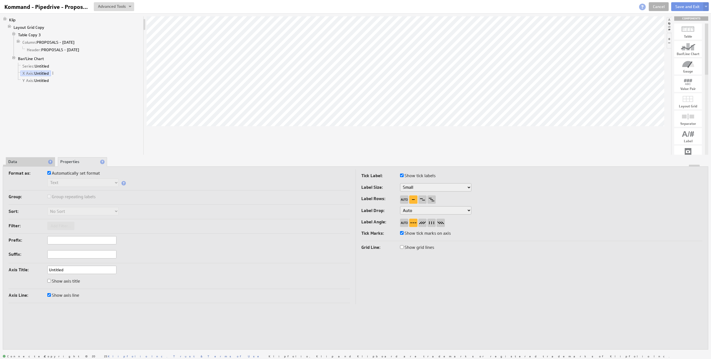
click at [30, 160] on li "Data" at bounding box center [30, 161] width 49 height 9
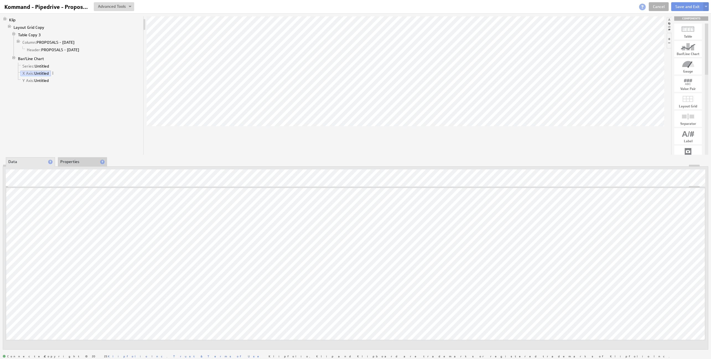
click at [14, 93] on div "Klip Layout Grid Copy Table Copy 3 Column: PROPOSALS - TODAY Header: PROPOSALS …" at bounding box center [73, 85] width 141 height 138
click at [38, 66] on link "Series: Untitled" at bounding box center [35, 66] width 31 height 6
click at [76, 163] on li "Properties" at bounding box center [82, 161] width 49 height 9
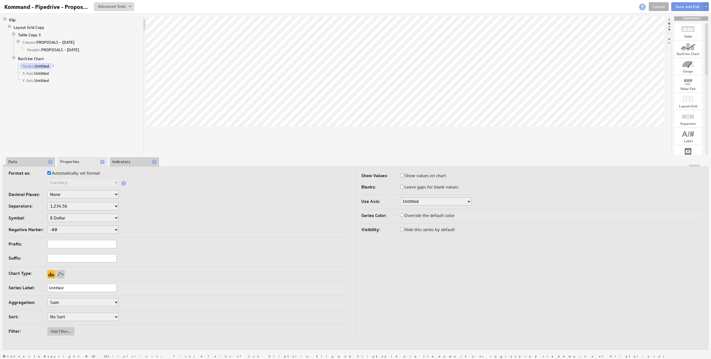
drag, startPoint x: 73, startPoint y: 290, endPoint x: 32, endPoint y: 289, distance: 40.4
click at [32, 289] on div "Series Label: Untitled" at bounding box center [179, 288] width 341 height 9
type input "Target"
click at [61, 273] on div at bounding box center [60, 274] width 8 height 8
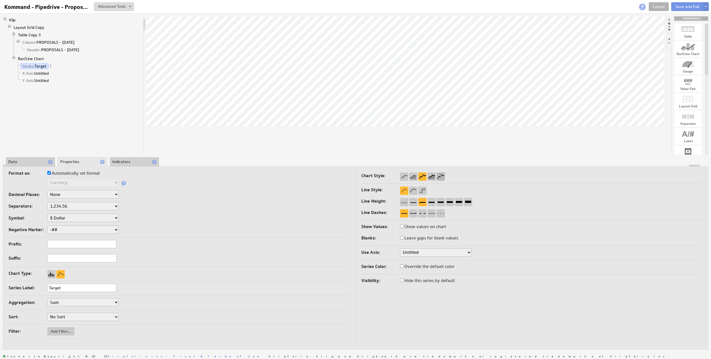
click at [440, 176] on div at bounding box center [441, 176] width 8 height 8
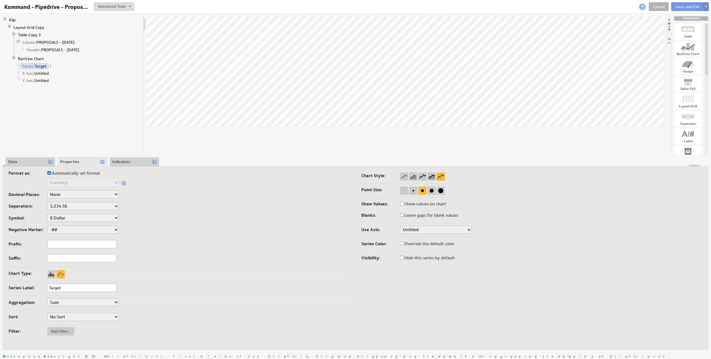
click at [421, 243] on label "Override the default color" at bounding box center [427, 244] width 55 height 8
click at [404, 243] on input "Override the default color" at bounding box center [402, 244] width 4 height 4
checkbox input "true"
click at [409, 255] on div at bounding box center [407, 256] width 14 height 8
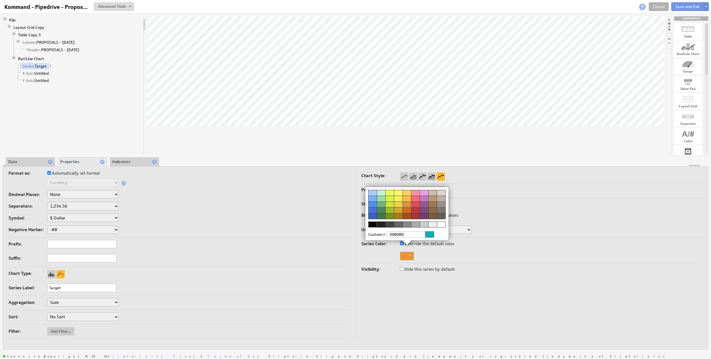
click at [369, 204] on div at bounding box center [372, 204] width 9 height 6
click at [64, 172] on img at bounding box center [355, 179] width 711 height 359
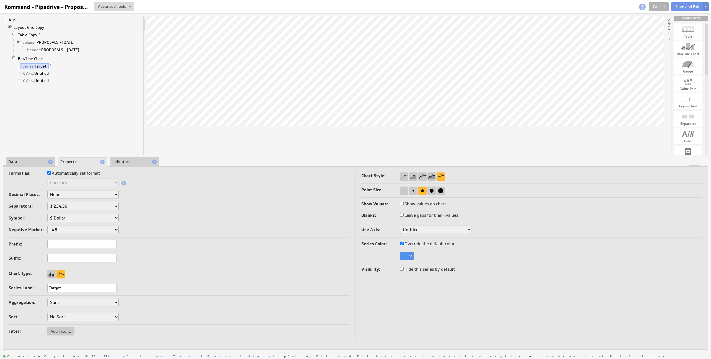
click at [64, 173] on label "Automatically set format" at bounding box center [73, 173] width 53 height 8
click at [51, 173] on input "Automatically set format" at bounding box center [49, 173] width 4 height 4
checkbox input "false"
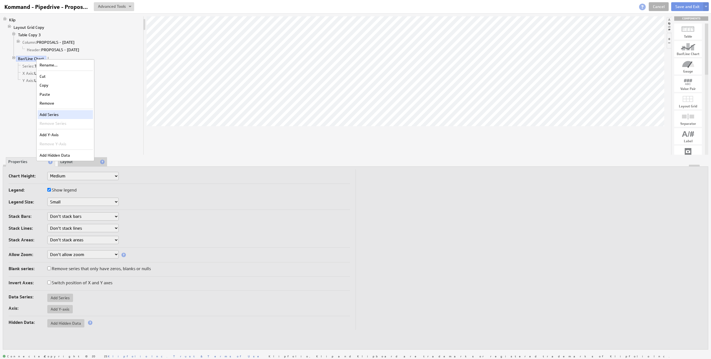
click at [61, 115] on div "Add Series" at bounding box center [65, 114] width 55 height 9
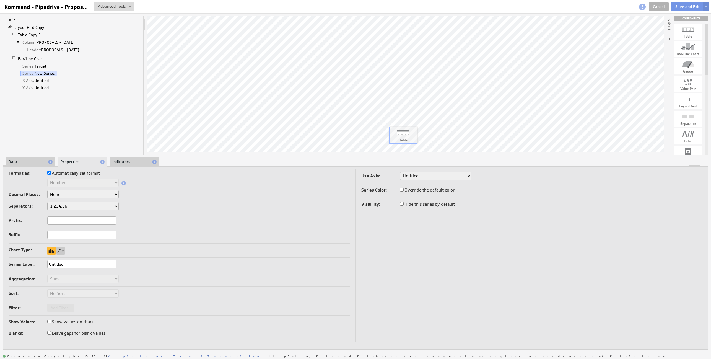
drag, startPoint x: 688, startPoint y: 31, endPoint x: 403, endPoint y: 134, distance: 303.2
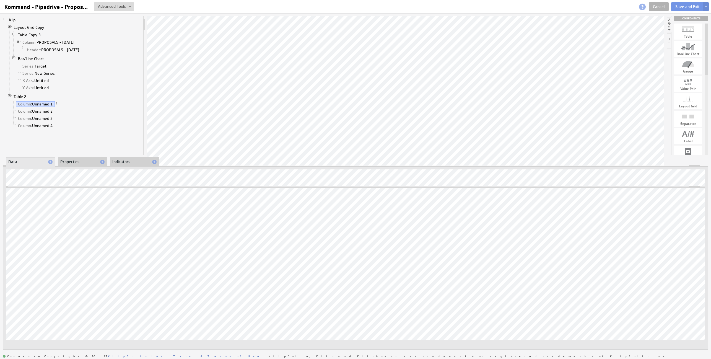
click at [65, 162] on li "Properties" at bounding box center [82, 161] width 49 height 9
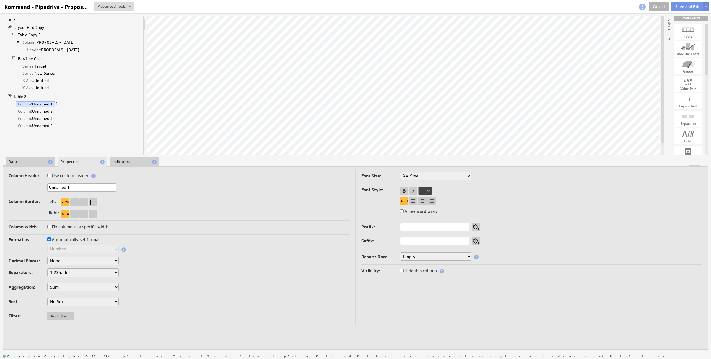
drag, startPoint x: 48, startPoint y: 186, endPoint x: 31, endPoint y: 187, distance: 16.6
click at [31, 187] on div "Unnamed 1" at bounding box center [179, 187] width 341 height 9
type input "id"
click at [419, 271] on label "Hide this column" at bounding box center [418, 271] width 37 height 8
click at [404, 271] on input "Hide this column" at bounding box center [402, 271] width 4 height 4
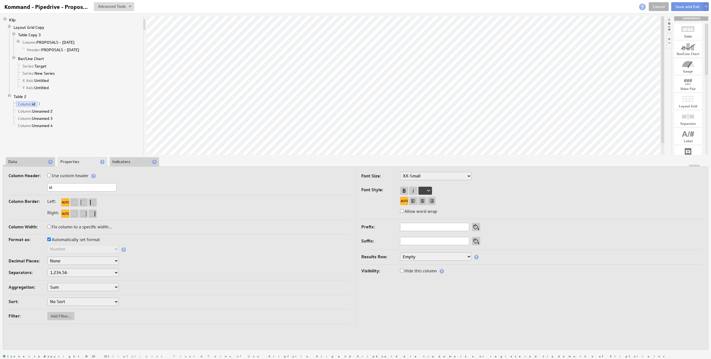
checkbox input "true"
click at [65, 273] on select "1,234.56 1.234,56 1'234.56 1,234/56 1 234,56 1 234-56 1 234.56 1234.56" at bounding box center [82, 272] width 71 height 8
select select "*."
click at [33, 160] on li "Data" at bounding box center [30, 161] width 49 height 9
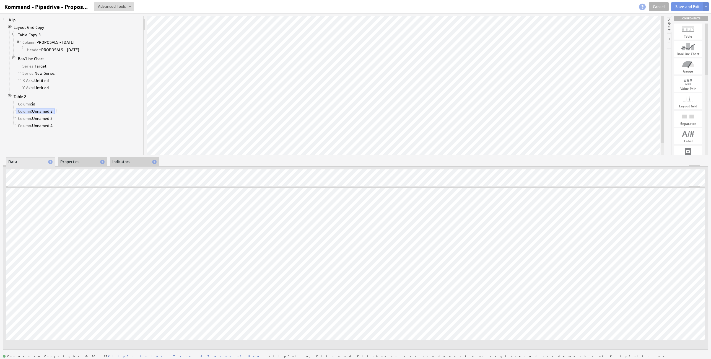
click at [72, 161] on li "Properties" at bounding box center [82, 161] width 49 height 9
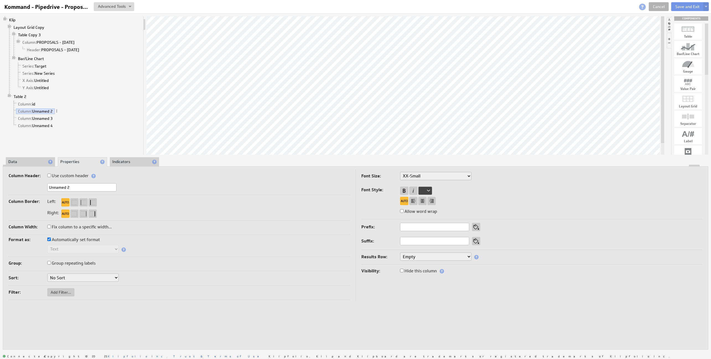
drag, startPoint x: 27, startPoint y: 192, endPoint x: 19, endPoint y: 192, distance: 8.0
click at [19, 192] on div "Unnamed 2" at bounding box center [179, 187] width 341 height 9
type input "owner"
click at [419, 271] on label "Hide this column" at bounding box center [418, 271] width 37 height 8
click at [404, 271] on input "Hide this column" at bounding box center [402, 271] width 4 height 4
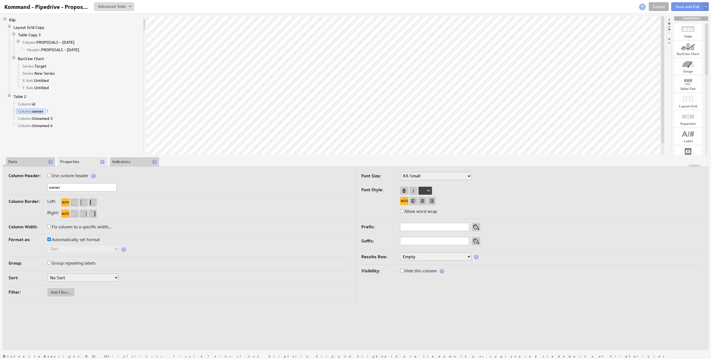
checkbox input "true"
drag, startPoint x: 80, startPoint y: 189, endPoint x: 27, endPoint y: 191, distance: 53.2
click at [27, 191] on div "Unnamed 3" at bounding box center [179, 187] width 341 height 9
type input "addTime"
click at [26, 159] on li "Data" at bounding box center [30, 161] width 49 height 9
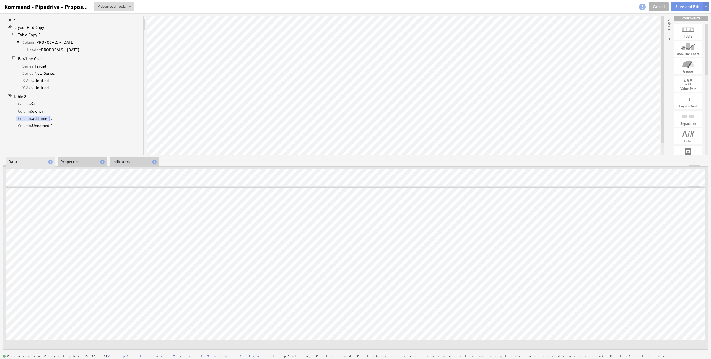
click at [70, 162] on li "Properties" at bounding box center [82, 161] width 49 height 9
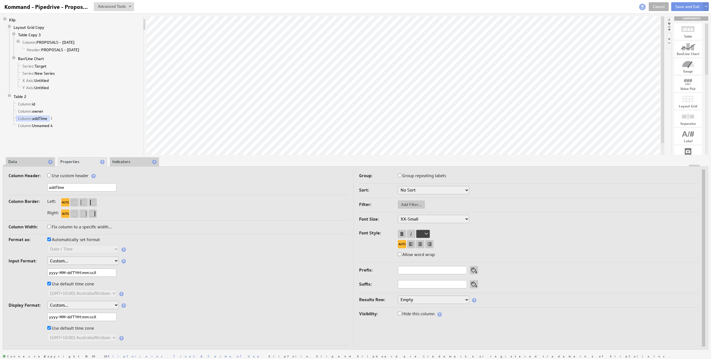
click at [72, 240] on label "Automatically set format" at bounding box center [73, 240] width 53 height 8
click at [51, 240] on input "Automatically set format" at bounding box center [49, 239] width 4 height 4
checkbox input "false"
click at [73, 282] on label "Use default time zone" at bounding box center [70, 284] width 47 height 8
click at [51, 282] on input "Use default time zone" at bounding box center [49, 284] width 4 height 4
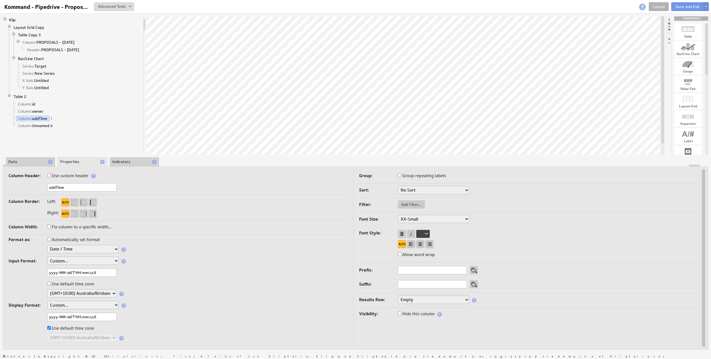
click at [74, 294] on select "(GMT-12:00) GMT-12 (GMT-11:00) GMT-11 (GMT-11:00) Pacific/Midway (GMT-11:00) Pa…" at bounding box center [81, 293] width 69 height 8
select select "UTC"
click at [406, 313] on label "Hide this column" at bounding box center [416, 314] width 37 height 8
click at [401, 313] on input "Hide this column" at bounding box center [400, 314] width 4 height 4
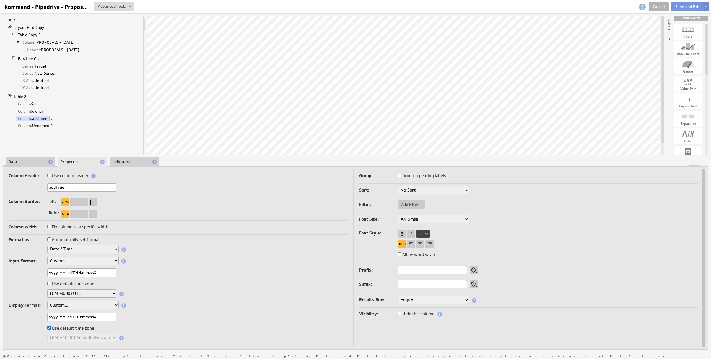
checkbox input "true"
select select "UTC"
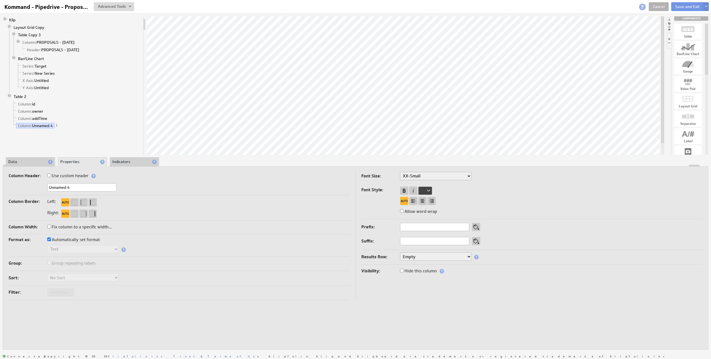
click at [22, 161] on li "Data" at bounding box center [30, 161] width 49 height 9
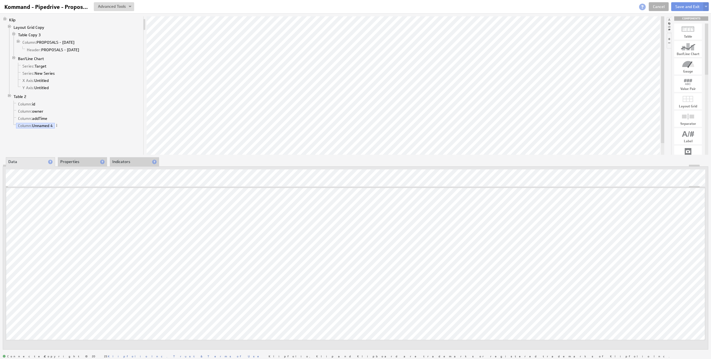
click at [77, 160] on li "Properties" at bounding box center [82, 161] width 49 height 9
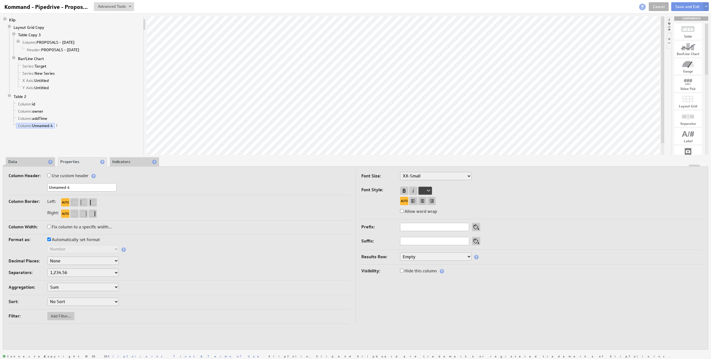
click at [68, 240] on label "Automatically set format" at bounding box center [73, 240] width 53 height 8
click at [51, 240] on input "Automatically set format" at bounding box center [49, 239] width 4 height 4
checkbox input "false"
click at [59, 250] on select "Text Number Currency Percentage Image URL Date / Time Duration Mini Chart: Spar…" at bounding box center [82, 249] width 71 height 8
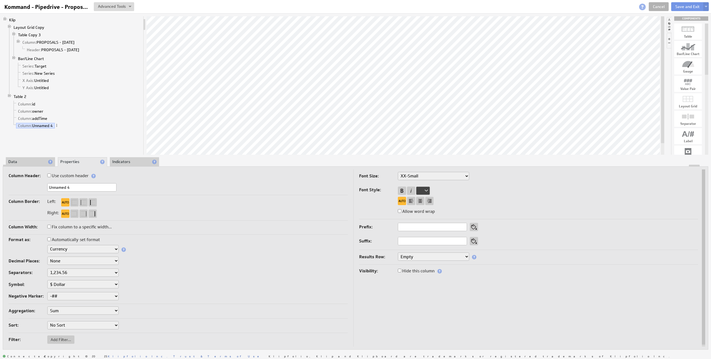
drag, startPoint x: 75, startPoint y: 188, endPoint x: 31, endPoint y: 186, distance: 44.6
click at [31, 186] on div "Unnamed 4" at bounding box center [178, 187] width 339 height 9
type input "value"
click at [419, 271] on label "Hide this column" at bounding box center [416, 271] width 37 height 8
click at [401, 271] on input "Hide this column" at bounding box center [400, 271] width 4 height 4
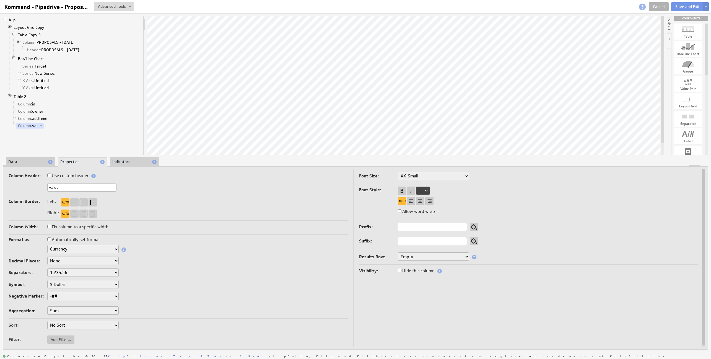
checkbox input "true"
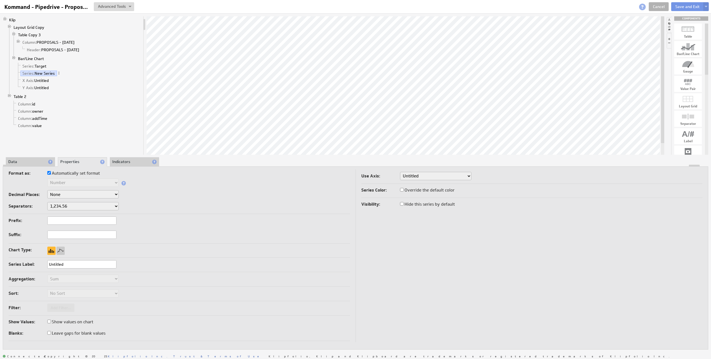
drag, startPoint x: 73, startPoint y: 264, endPoint x: 39, endPoint y: 264, distance: 34.0
click at [39, 264] on div "Series Label: Untitled" at bounding box center [179, 264] width 341 height 9
type input "New Proposals"
click at [21, 162] on li "Data" at bounding box center [30, 161] width 49 height 9
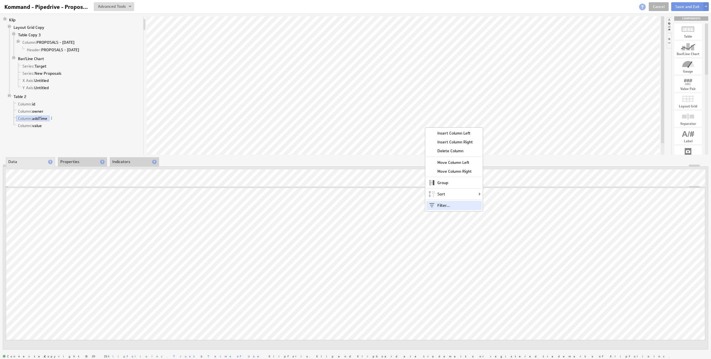
click at [447, 205] on div "Filter..." at bounding box center [453, 205] width 55 height 9
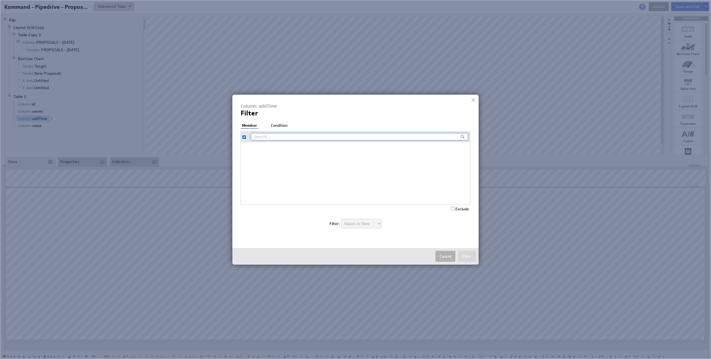
checkbox input "true"
click at [278, 125] on li "Condition" at bounding box center [279, 126] width 19 height 6
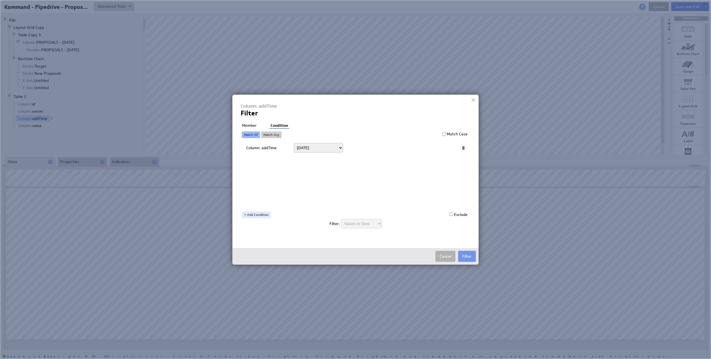
click at [310, 146] on select "Today Yesterday Unit to date In the last Last full On or after On or before ---…" at bounding box center [318, 147] width 49 height 9
select select "relativeDateRange:yesterday"
click at [294, 143] on select "Today Yesterday Unit to date In the last Last full On or after On or before ---…" at bounding box center [318, 147] width 49 height 9
click at [465, 256] on button "Filter" at bounding box center [467, 256] width 18 height 11
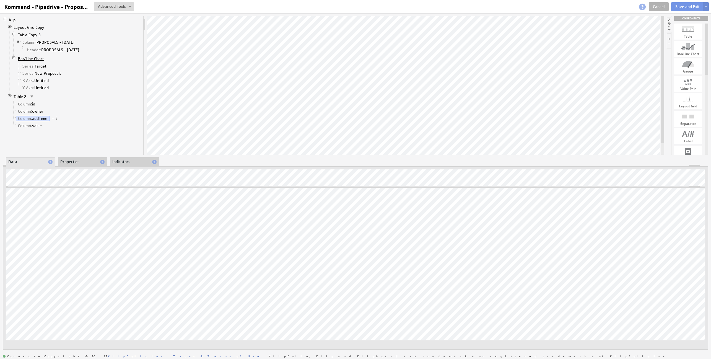
click at [28, 58] on link "Bar/Line Chart" at bounding box center [31, 59] width 30 height 6
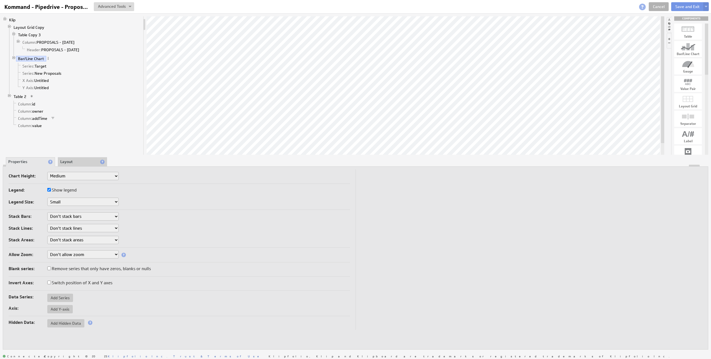
click at [73, 281] on label "Switch position of X and Y axes" at bounding box center [79, 283] width 65 height 8
click at [51, 281] on input "Switch position of X and Y axes" at bounding box center [49, 283] width 4 height 4
checkbox input "true"
click at [39, 74] on link "Series: New Proposals" at bounding box center [41, 74] width 43 height 6
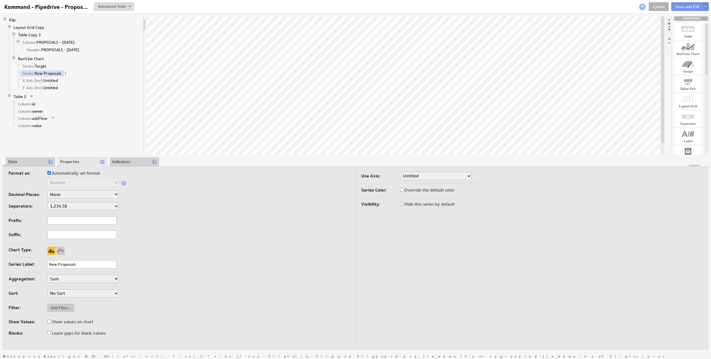
drag, startPoint x: 68, startPoint y: 173, endPoint x: 64, endPoint y: 180, distance: 8.5
click at [68, 173] on label "Automatically set format" at bounding box center [73, 173] width 53 height 8
click at [51, 173] on input "Automatically set format" at bounding box center [49, 173] width 4 height 4
checkbox input "false"
click at [63, 182] on select "Text Number Currency Percentage Date / Time Duration" at bounding box center [82, 182] width 71 height 8
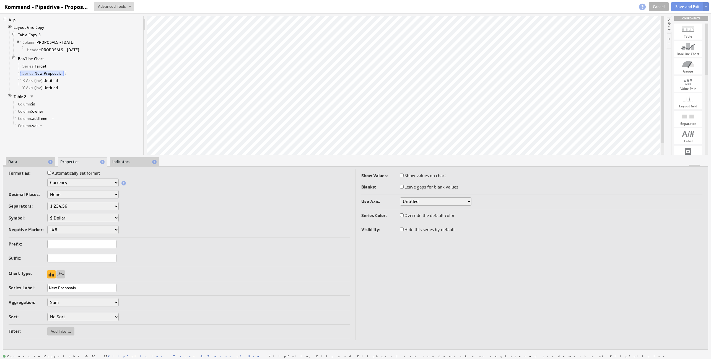
click at [432, 177] on label "Show values on chart" at bounding box center [423, 176] width 46 height 8
click at [404, 177] on input "Show values on chart" at bounding box center [402, 175] width 4 height 4
checkbox input "true"
click at [424, 199] on label "Leave gaps for blank values" at bounding box center [429, 199] width 58 height 8
click at [404, 199] on input "Leave gaps for blank values" at bounding box center [402, 198] width 4 height 4
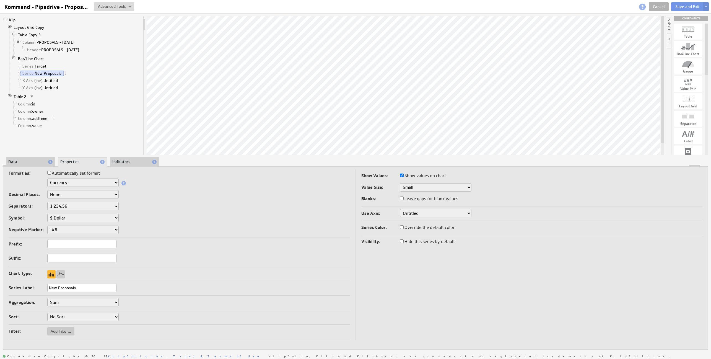
checkbox input "true"
click at [58, 318] on select "No Sort Lowest to Highest Highest to Lowest" at bounding box center [82, 317] width 71 height 8
click at [122, 160] on li "Indicators" at bounding box center [134, 161] width 49 height 9
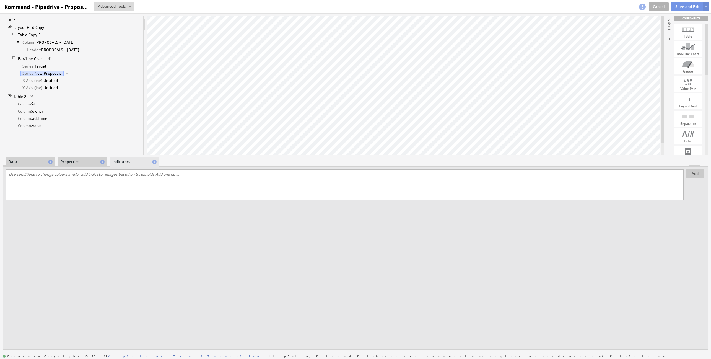
click at [163, 174] on span "Add one now." at bounding box center [168, 174] width 24 height 5
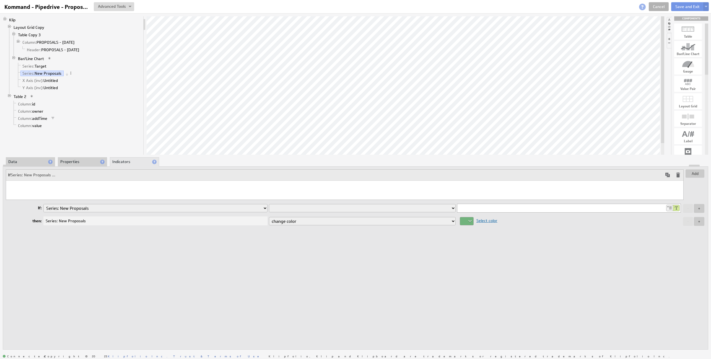
click at [300, 209] on select "is equal to is not equal to is greater than is greater than or equal to is less…" at bounding box center [362, 208] width 186 height 8
click at [669, 207] on div at bounding box center [673, 208] width 14 height 6
click at [663, 208] on select "Column: id Column: owner Column: addTime Column: value Column: PROPOSALS - TODA…" at bounding box center [561, 208] width 208 height 8
select select "4bfdf923-94"
click at [457, 204] on select "Column: id Column: owner Column: addTime Column: value Column: PROPOSALS - TODA…" at bounding box center [561, 208] width 208 height 8
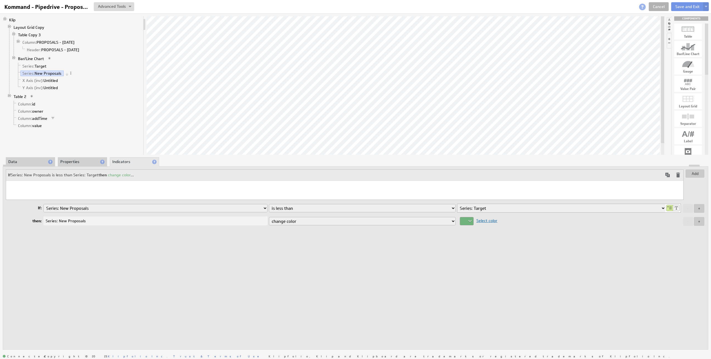
click at [470, 221] on div at bounding box center [467, 221] width 14 height 8
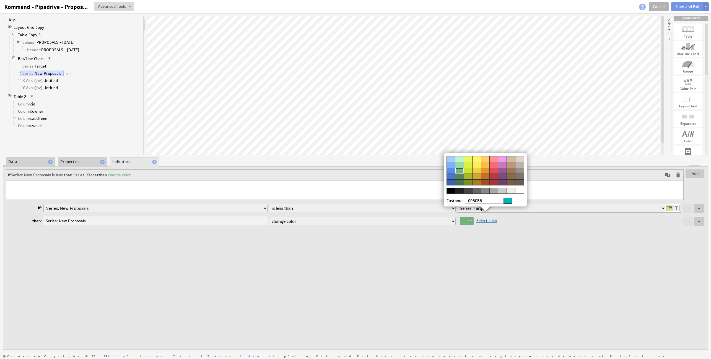
click at [491, 169] on div at bounding box center [493, 171] width 9 height 6
click at [589, 116] on img at bounding box center [355, 179] width 711 height 359
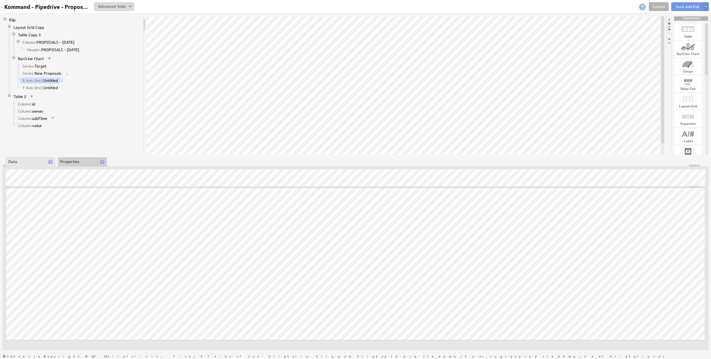
click at [68, 158] on li "Properties" at bounding box center [82, 161] width 49 height 9
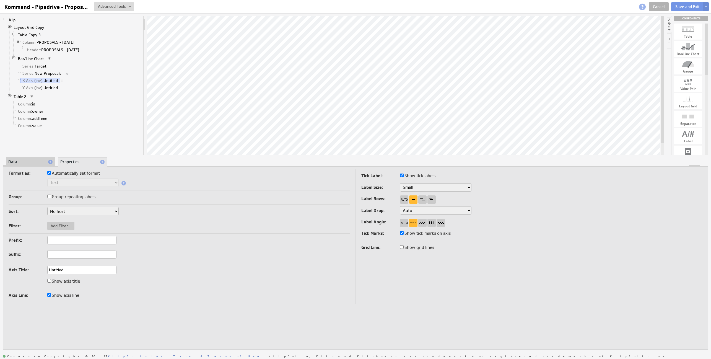
click at [418, 186] on select "Small Medium Large" at bounding box center [435, 187] width 71 height 8
select select "medium"
click at [411, 209] on select "Auto Don't drop labels Show every 2nd label Show every 3rd label Show every 4th…" at bounding box center [435, 210] width 71 height 8
select select "1"
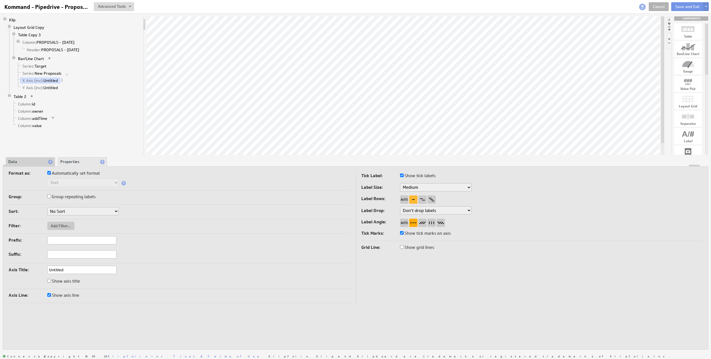
select select "medium"
select select "1"
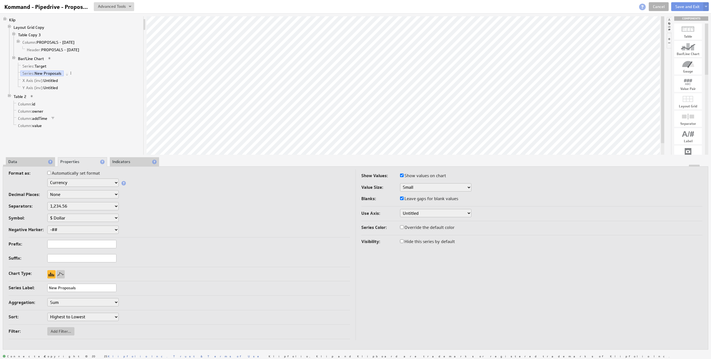
click at [415, 186] on select "Small Medium Large" at bounding box center [435, 187] width 71 height 8
select select "medium"
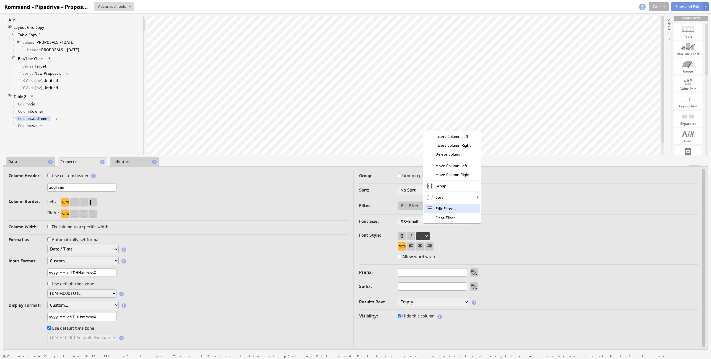
click at [448, 209] on div "Edit Filter..." at bounding box center [451, 208] width 55 height 9
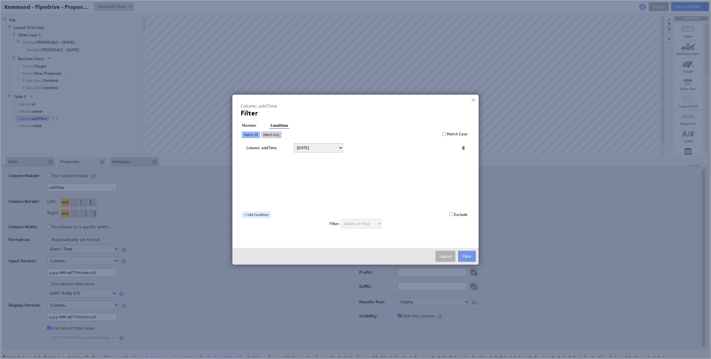
click at [308, 147] on select "Today Yesterday Unit to date In the last Last full On or after On or before ---…" at bounding box center [318, 147] width 49 height 9
select select "relativeDateRange:today"
click at [294, 143] on select "Today Yesterday Unit to date In the last Last full On or after On or before ---…" at bounding box center [318, 147] width 49 height 9
click at [468, 255] on button "Filter" at bounding box center [467, 256] width 18 height 11
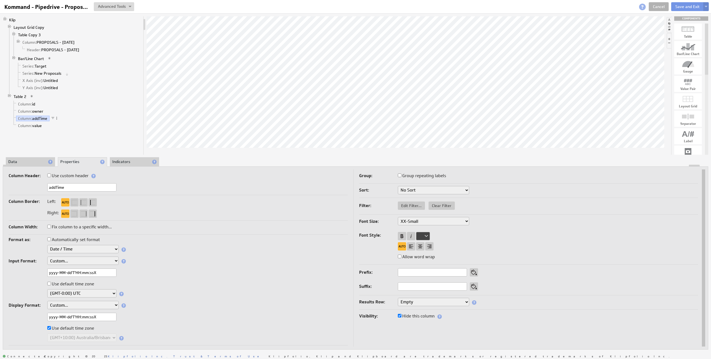
click at [706, 6] on img at bounding box center [706, 7] width 3 height 2
click at [636, 35] on td "Save as Copy..." at bounding box center [652, 35] width 64 height 9
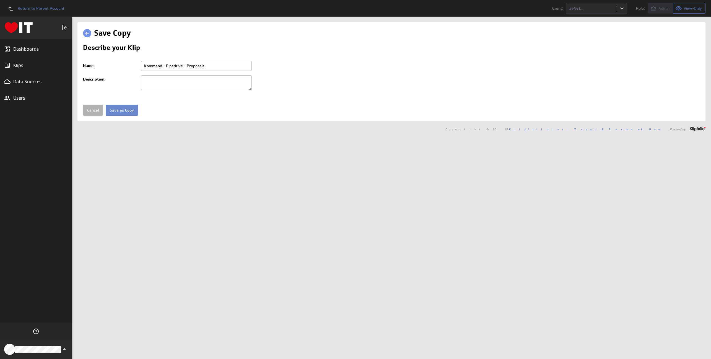
click at [118, 107] on input "Save as Copy" at bounding box center [122, 110] width 32 height 11
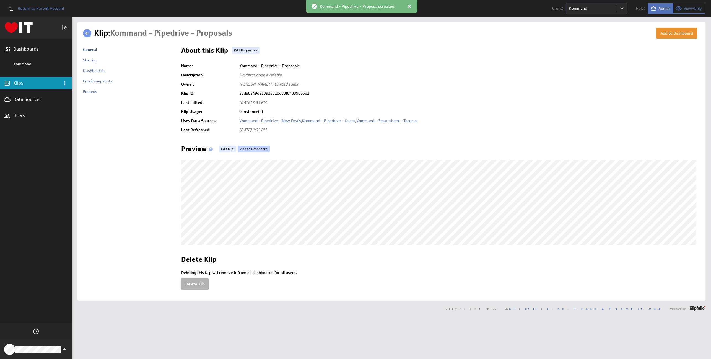
click at [255, 147] on link "Add to Dashboard" at bounding box center [254, 149] width 32 height 7
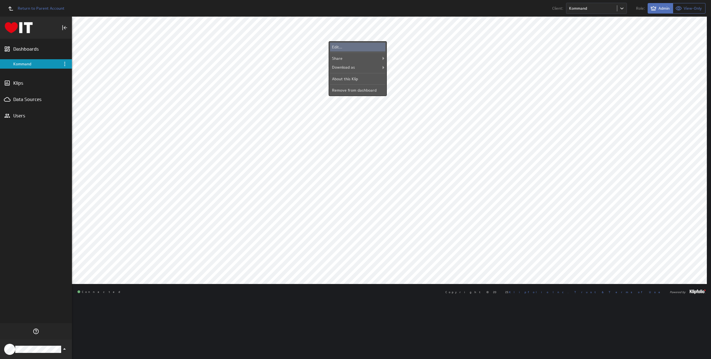
click at [336, 47] on div "Edit..." at bounding box center [357, 47] width 55 height 9
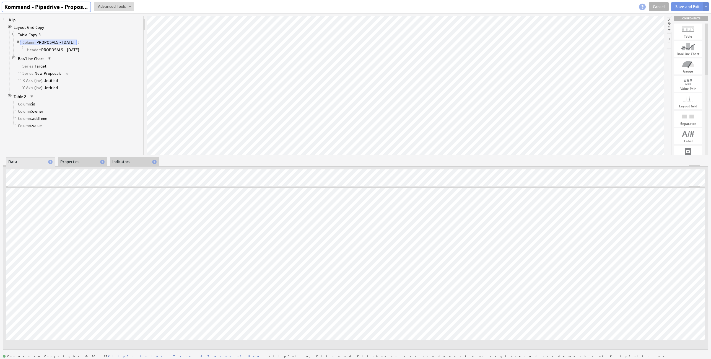
click at [66, 9] on input "Kommand - Pipedrive - Proposals" at bounding box center [46, 6] width 88 height 9
click at [69, 9] on input "Kommand - Pipedrive - Proposals" at bounding box center [46, 6] width 88 height 9
type input "Kommand - Pipedrive - Proposals MTD"
click at [68, 159] on li "Properties" at bounding box center [82, 161] width 49 height 9
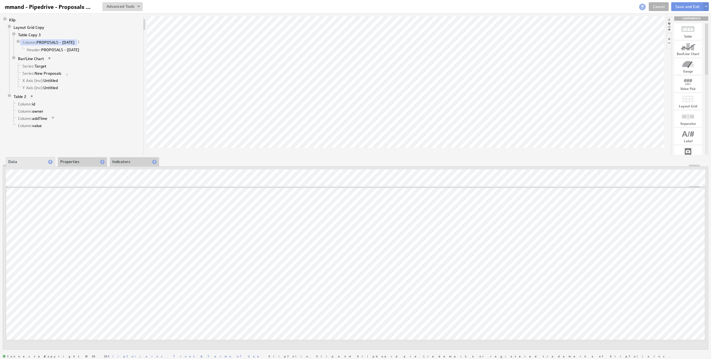
scroll to position [0, 0]
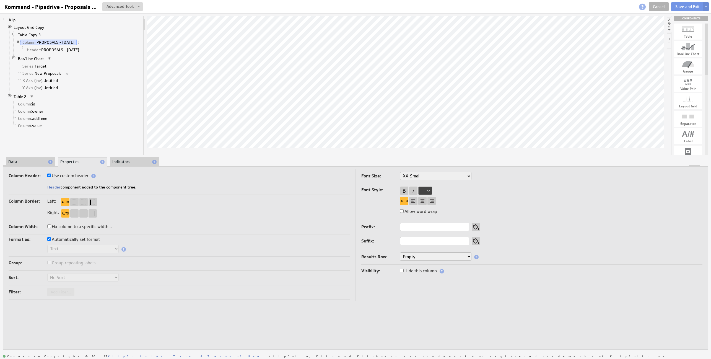
click at [80, 177] on label "Use custom header" at bounding box center [67, 176] width 41 height 8
click at [51, 177] on input "Use custom header" at bounding box center [49, 175] width 4 height 4
checkbox input "false"
drag, startPoint x: 74, startPoint y: 187, endPoint x: 107, endPoint y: 186, distance: 32.4
click at [107, 186] on input "PROPOSALS - TODAY" at bounding box center [81, 187] width 69 height 8
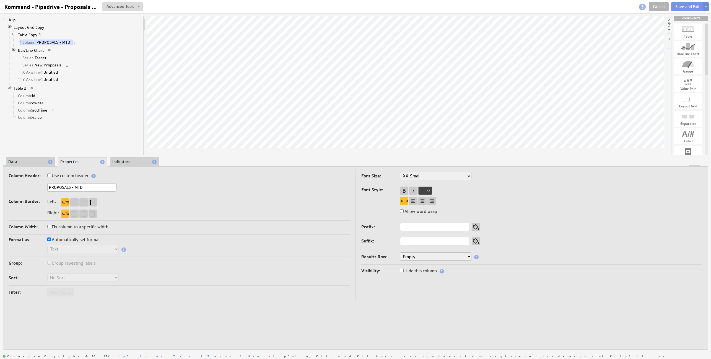
type input "PROPOSALS - MTD"
click at [68, 174] on label "Use custom header" at bounding box center [67, 176] width 41 height 8
click at [51, 174] on input "Use custom header" at bounding box center [49, 175] width 4 height 4
checkbox input "true"
click at [56, 50] on link "Header: PROPOSALS - MTD" at bounding box center [51, 50] width 52 height 6
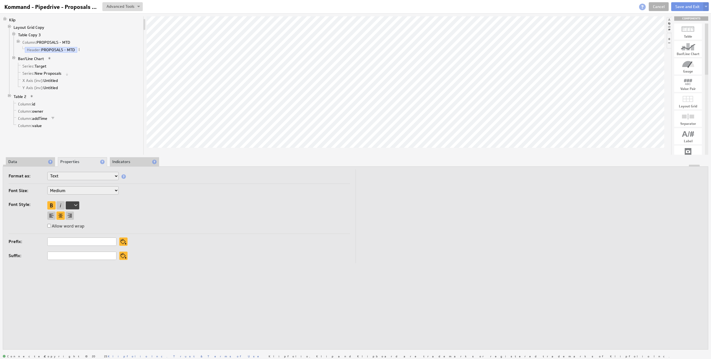
click at [26, 161] on li "Data" at bounding box center [30, 161] width 49 height 9
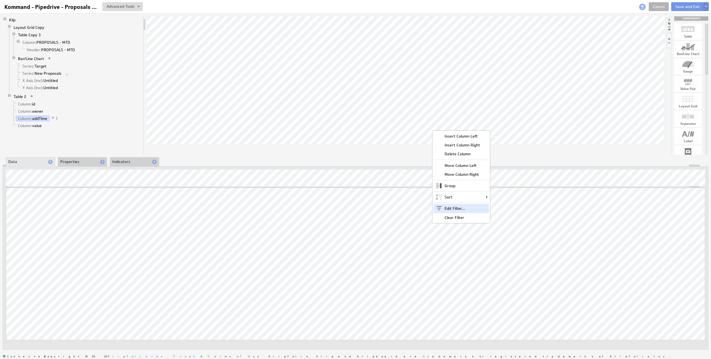
click at [456, 208] on div "Edit Filter..." at bounding box center [461, 208] width 55 height 9
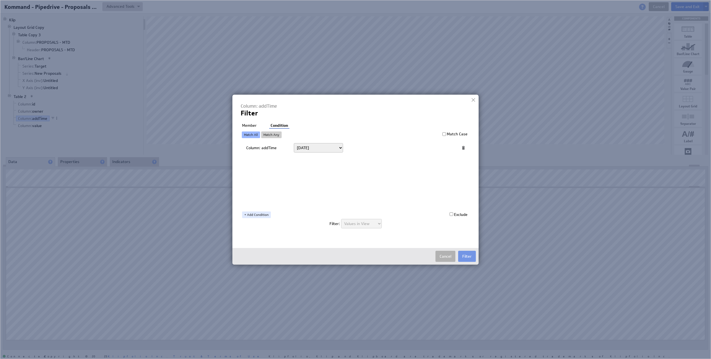
click at [303, 150] on select "Today Yesterday Unit to date In the last Last full On or after On or before ---…" at bounding box center [318, 147] width 49 height 9
select select "relativeDateRange:this_n"
click at [294, 143] on select "Today Yesterday Unit to date In the last Last full On or after On or before ---…" at bounding box center [318, 147] width 49 height 9
click at [372, 147] on select "Select... Week Month Year" at bounding box center [403, 147] width 108 height 9
select select "3"
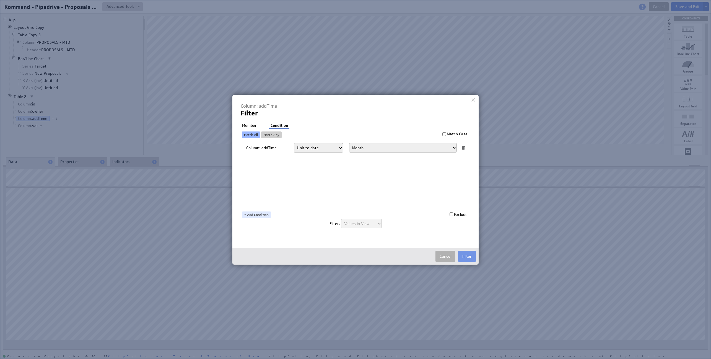
click at [349, 143] on select "Select... Week Month Year" at bounding box center [403, 147] width 108 height 9
click at [466, 253] on button "Filter" at bounding box center [467, 256] width 18 height 11
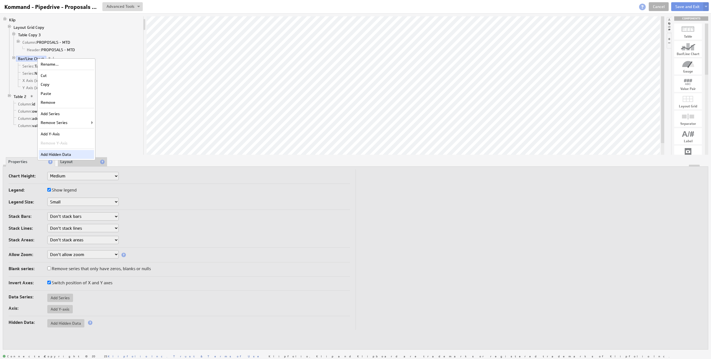
click at [59, 154] on div "Add Hidden Data" at bounding box center [66, 154] width 55 height 9
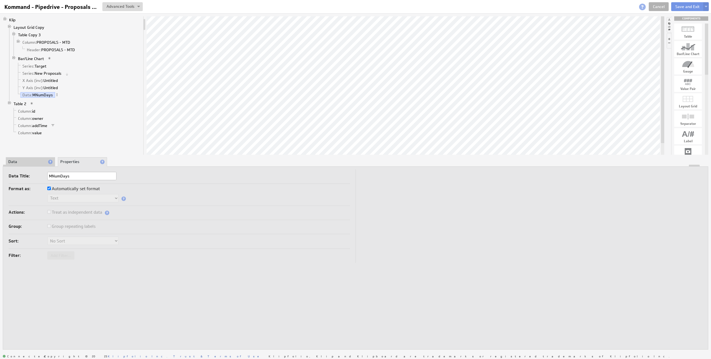
type input "MNumDays"
click at [15, 161] on li "Data" at bounding box center [30, 161] width 49 height 9
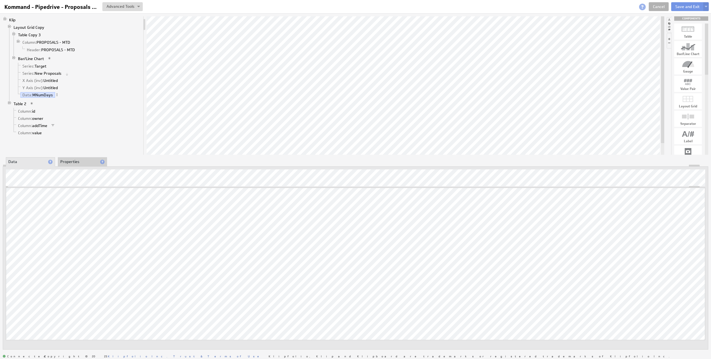
click at [71, 162] on li "Properties" at bounding box center [82, 161] width 49 height 9
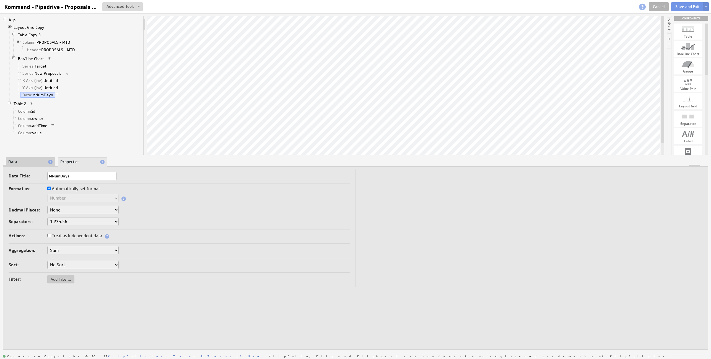
click at [60, 189] on label "Automatically set format" at bounding box center [73, 189] width 53 height 8
click at [51, 189] on input "Automatically set format" at bounding box center [49, 188] width 4 height 4
checkbox input "false"
click at [64, 235] on label "Treat as independent data" at bounding box center [74, 236] width 55 height 8
click at [51, 235] on input "Treat as independent data" at bounding box center [49, 236] width 4 height 4
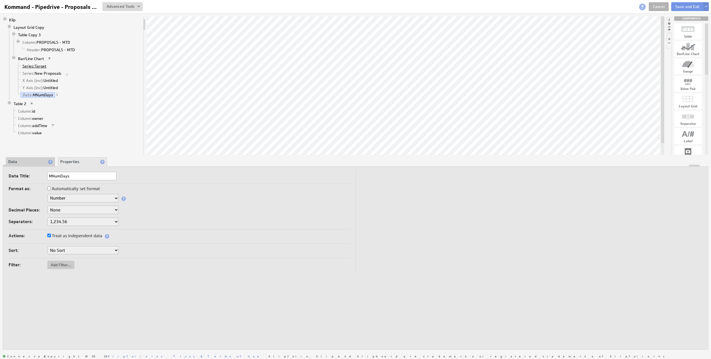
click at [34, 66] on span "Series:" at bounding box center [28, 66] width 12 height 5
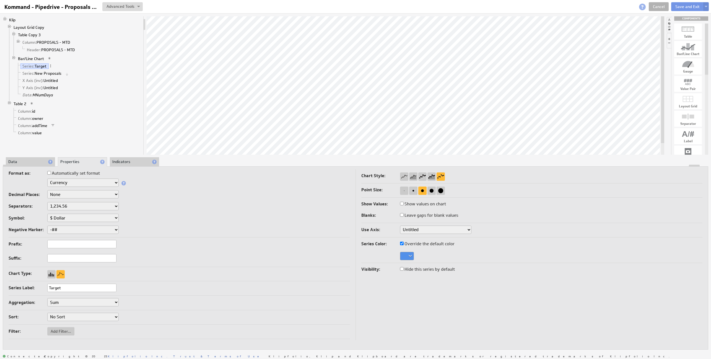
click at [24, 161] on li "Data" at bounding box center [30, 161] width 49 height 9
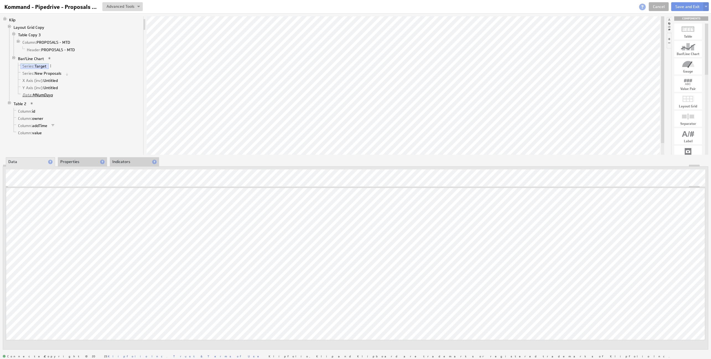
click at [42, 94] on link "Data: MNumDays" at bounding box center [37, 95] width 35 height 6
click at [706, 7] on img at bounding box center [706, 7] width 3 height 2
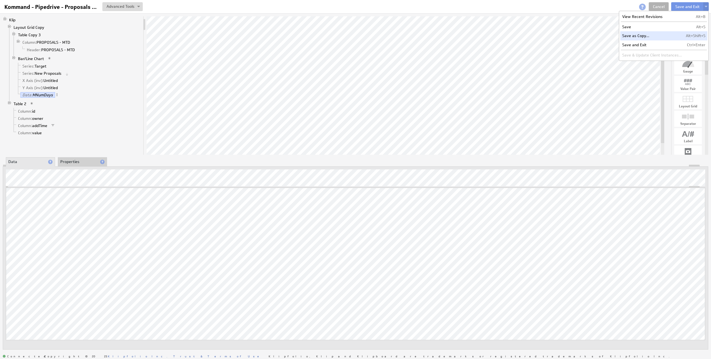
click at [635, 34] on td "Save as Copy..." at bounding box center [652, 35] width 64 height 9
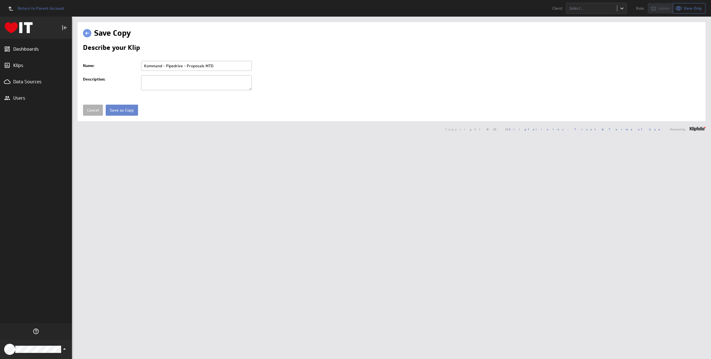
click at [115, 107] on input "Save as Copy" at bounding box center [122, 110] width 32 height 11
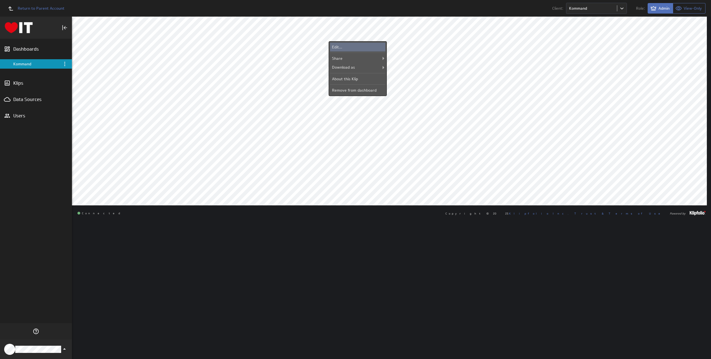
click at [346, 45] on div "Edit..." at bounding box center [357, 47] width 55 height 9
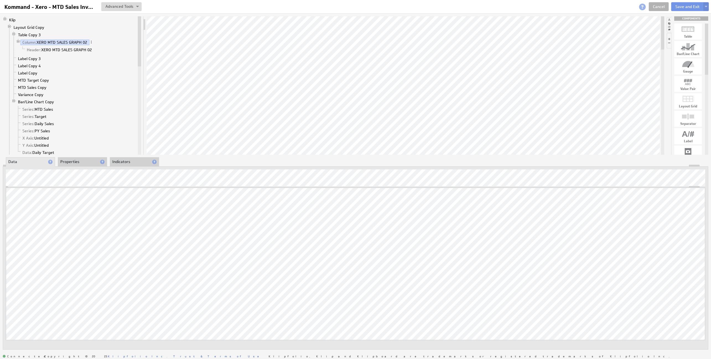
drag, startPoint x: 73, startPoint y: 162, endPoint x: 76, endPoint y: 167, distance: 6.2
click at [73, 162] on li "Properties" at bounding box center [82, 161] width 49 height 9
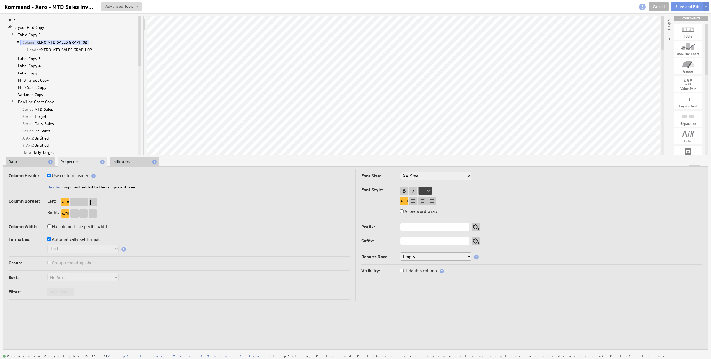
click at [74, 175] on label "Use custom header" at bounding box center [67, 176] width 41 height 8
click at [51, 175] on input "Use custom header" at bounding box center [49, 175] width 4 height 4
checkbox input "false"
drag, startPoint x: 82, startPoint y: 187, endPoint x: 120, endPoint y: 187, distance: 37.6
click at [120, 187] on div "XERO MTD SALES GRAPH 02" at bounding box center [179, 187] width 341 height 9
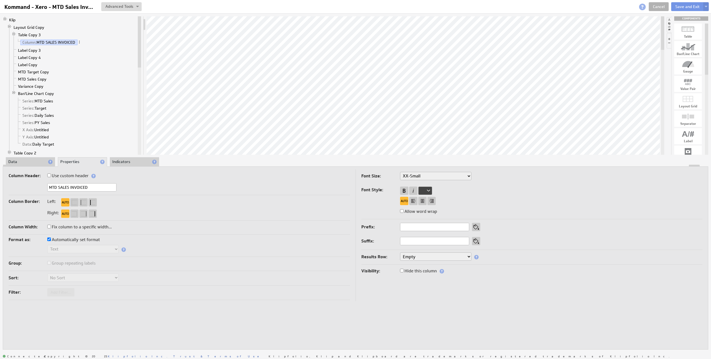
type input "MTD SALES INVOICED"
click at [61, 176] on label "Use custom header" at bounding box center [67, 176] width 41 height 8
click at [51, 176] on input "Use custom header" at bounding box center [49, 175] width 4 height 4
checkbox input "true"
click at [59, 47] on link "Header: MTD SALES INVOICED" at bounding box center [53, 50] width 57 height 6
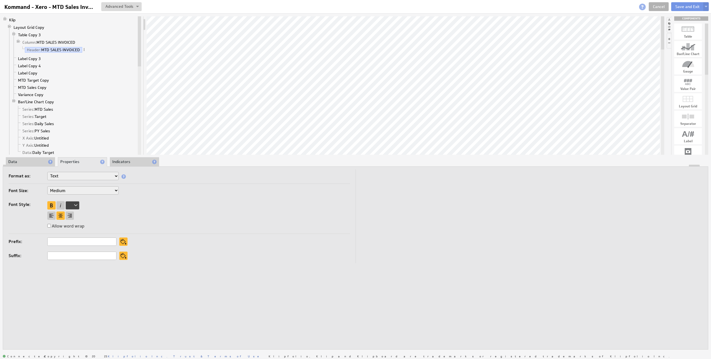
click at [27, 161] on li "Data" at bounding box center [30, 161] width 49 height 9
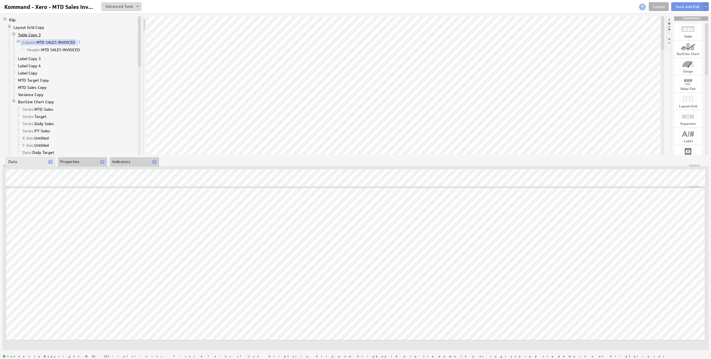
click at [32, 35] on link "Table Copy 3" at bounding box center [29, 35] width 27 height 6
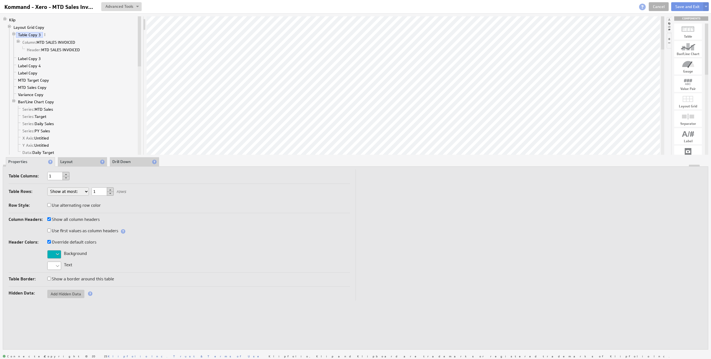
click at [72, 161] on li "Layout" at bounding box center [82, 161] width 49 height 9
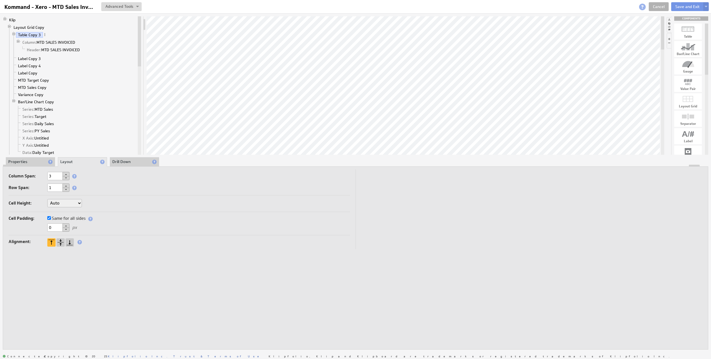
click at [61, 203] on select "Auto Custom..." at bounding box center [64, 203] width 35 height 8
select select "cust"
click at [98, 203] on input "text" at bounding box center [96, 203] width 22 height 8
type input "46"
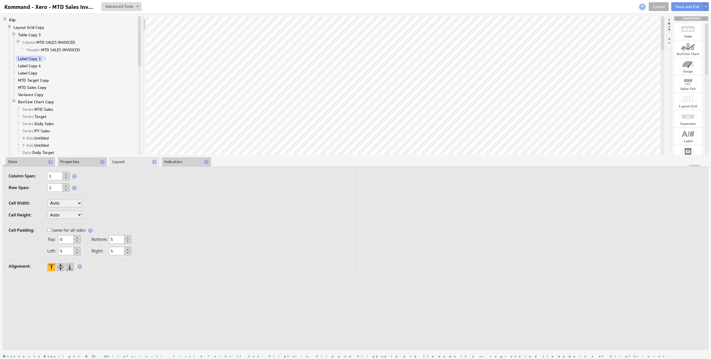
click at [66, 230] on label "Same for all sides" at bounding box center [66, 230] width 38 height 8
click at [51, 230] on input "Same for all sides" at bounding box center [49, 230] width 4 height 4
drag, startPoint x: 52, startPoint y: 239, endPoint x: 29, endPoint y: 238, distance: 22.7
click at [29, 238] on div "0 px" at bounding box center [179, 239] width 341 height 9
type input "5"
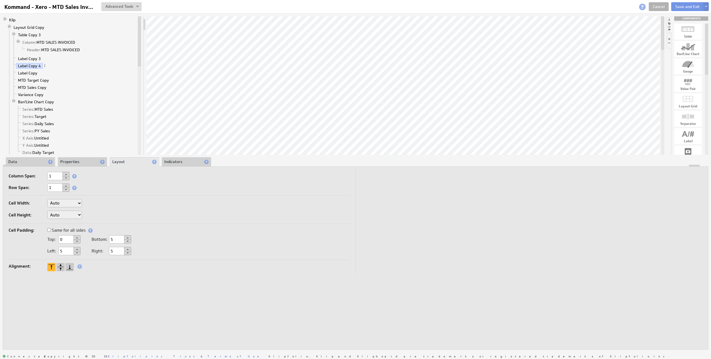
click at [57, 230] on label "Same for all sides" at bounding box center [66, 230] width 38 height 8
click at [51, 230] on input "Same for all sides" at bounding box center [49, 230] width 4 height 4
click at [47, 240] on div "0 px" at bounding box center [179, 239] width 341 height 9
type input "5"
click at [59, 230] on label "Same for all sides" at bounding box center [66, 230] width 38 height 8
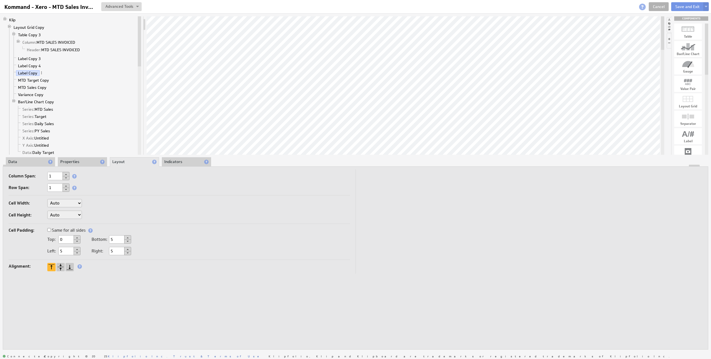
click at [51, 230] on input "Same for all sides" at bounding box center [49, 230] width 4 height 4
drag, startPoint x: 54, startPoint y: 240, endPoint x: 39, endPoint y: 239, distance: 15.0
click at [39, 239] on div "0 px" at bounding box center [179, 239] width 341 height 9
type input "5"
click at [686, 5] on button "Save and Exit" at bounding box center [687, 6] width 33 height 9
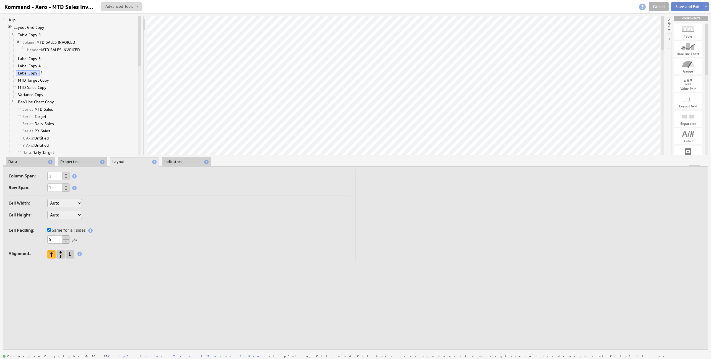
click at [686, 5] on button "Save and Exit" at bounding box center [687, 6] width 33 height 9
